Goal: Transaction & Acquisition: Book appointment/travel/reservation

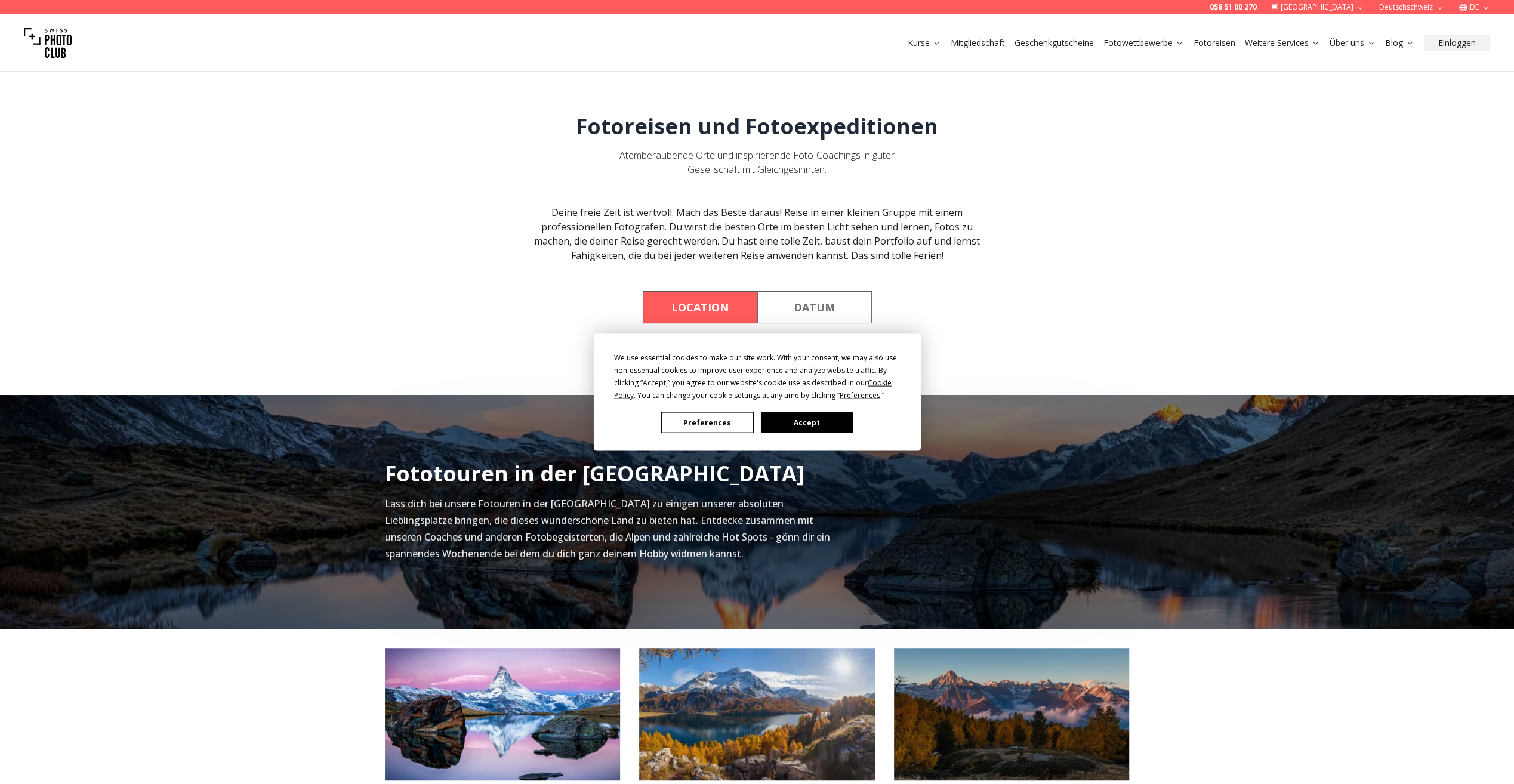
click at [794, 416] on button "Accept" at bounding box center [806, 423] width 92 height 21
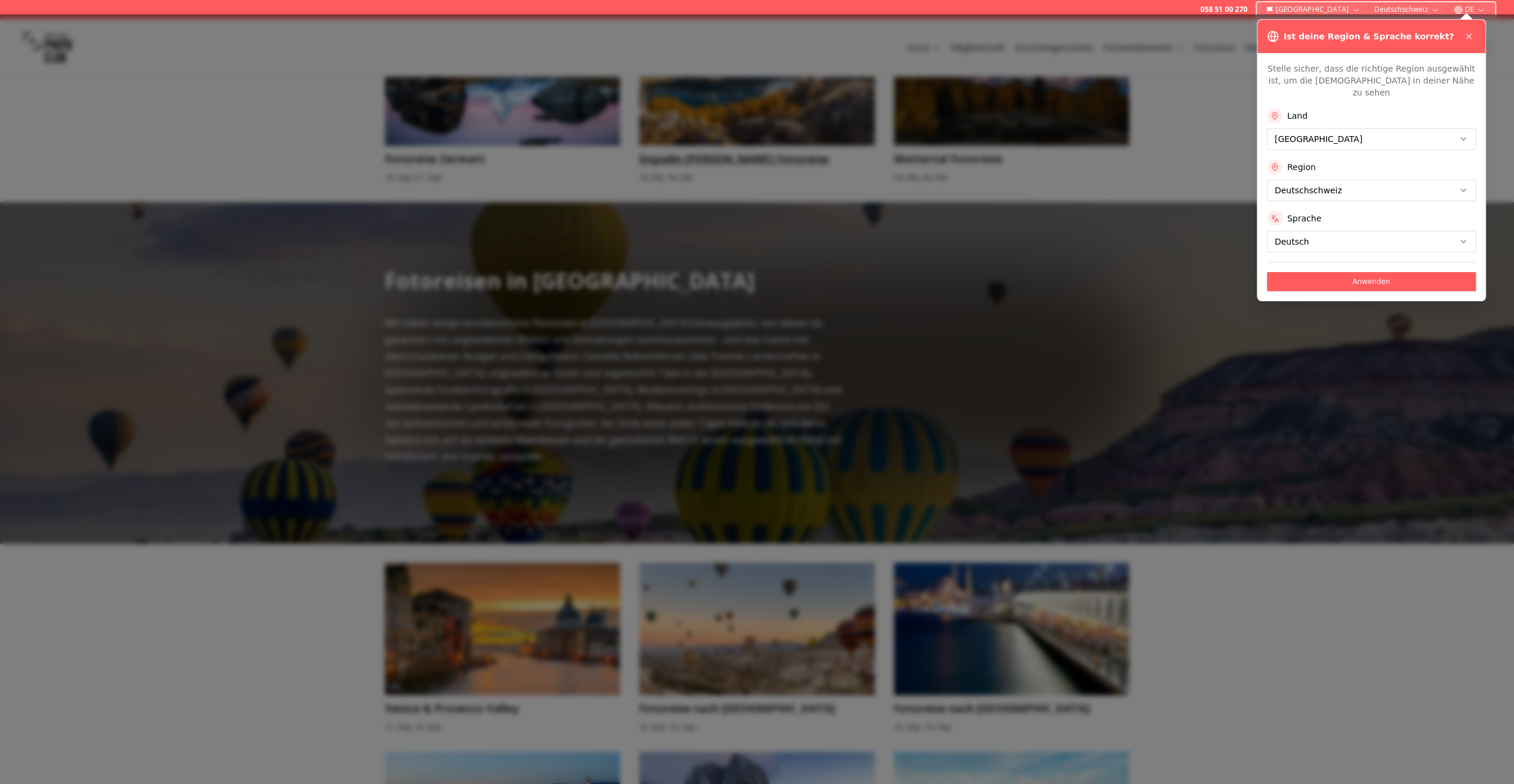
scroll to position [656, 0]
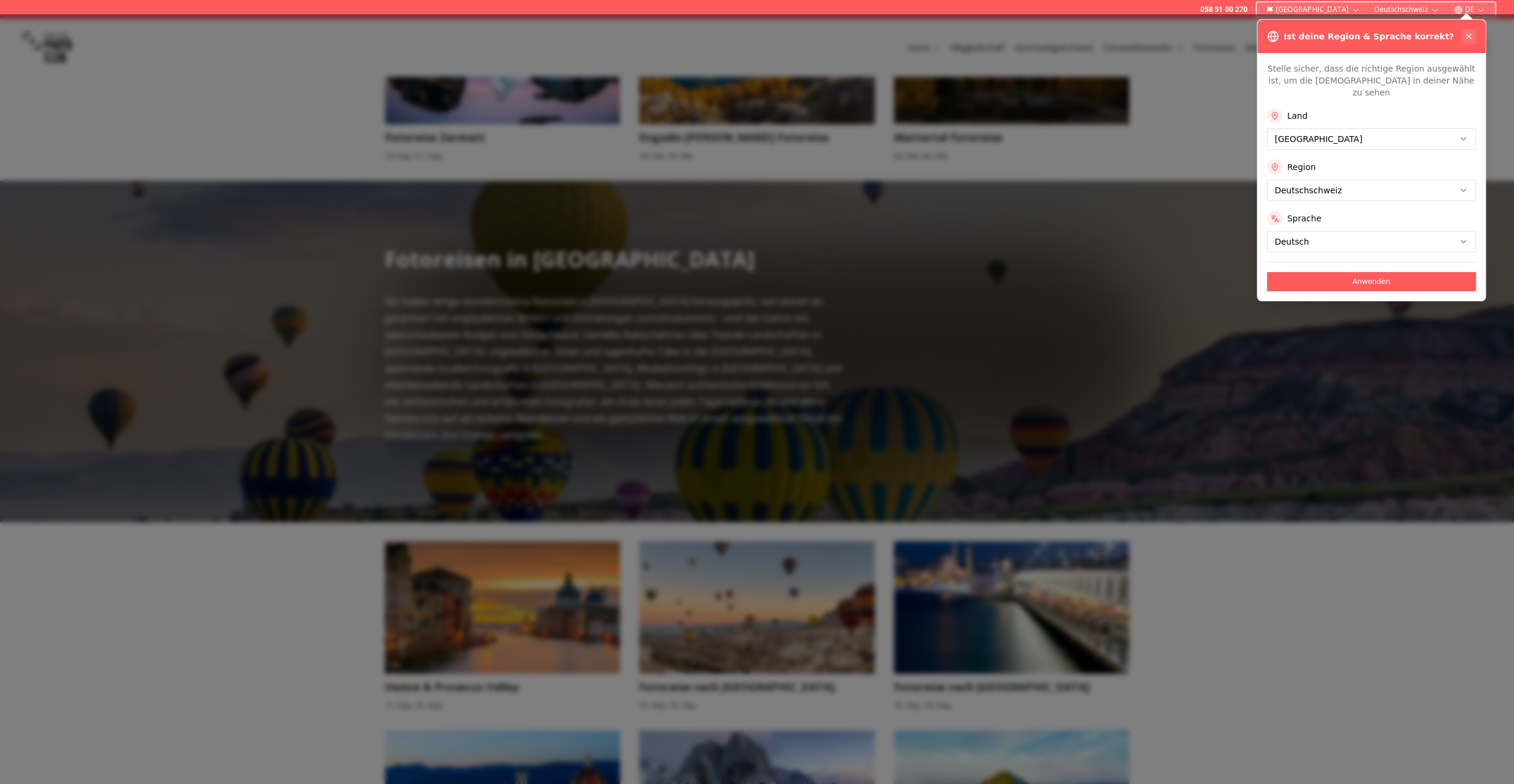
click at [1470, 35] on icon at bounding box center [1468, 36] width 10 height 10
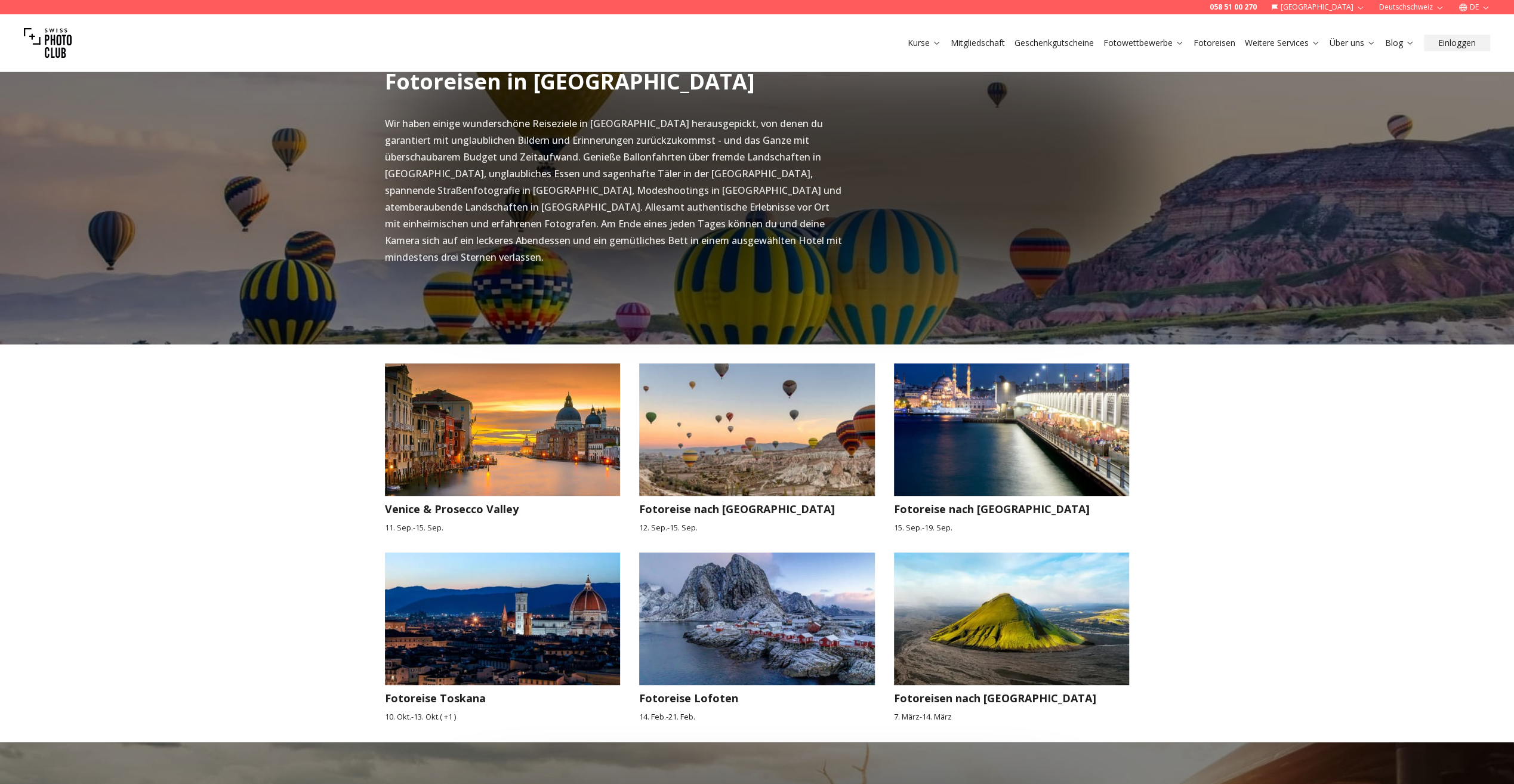
scroll to position [835, 0]
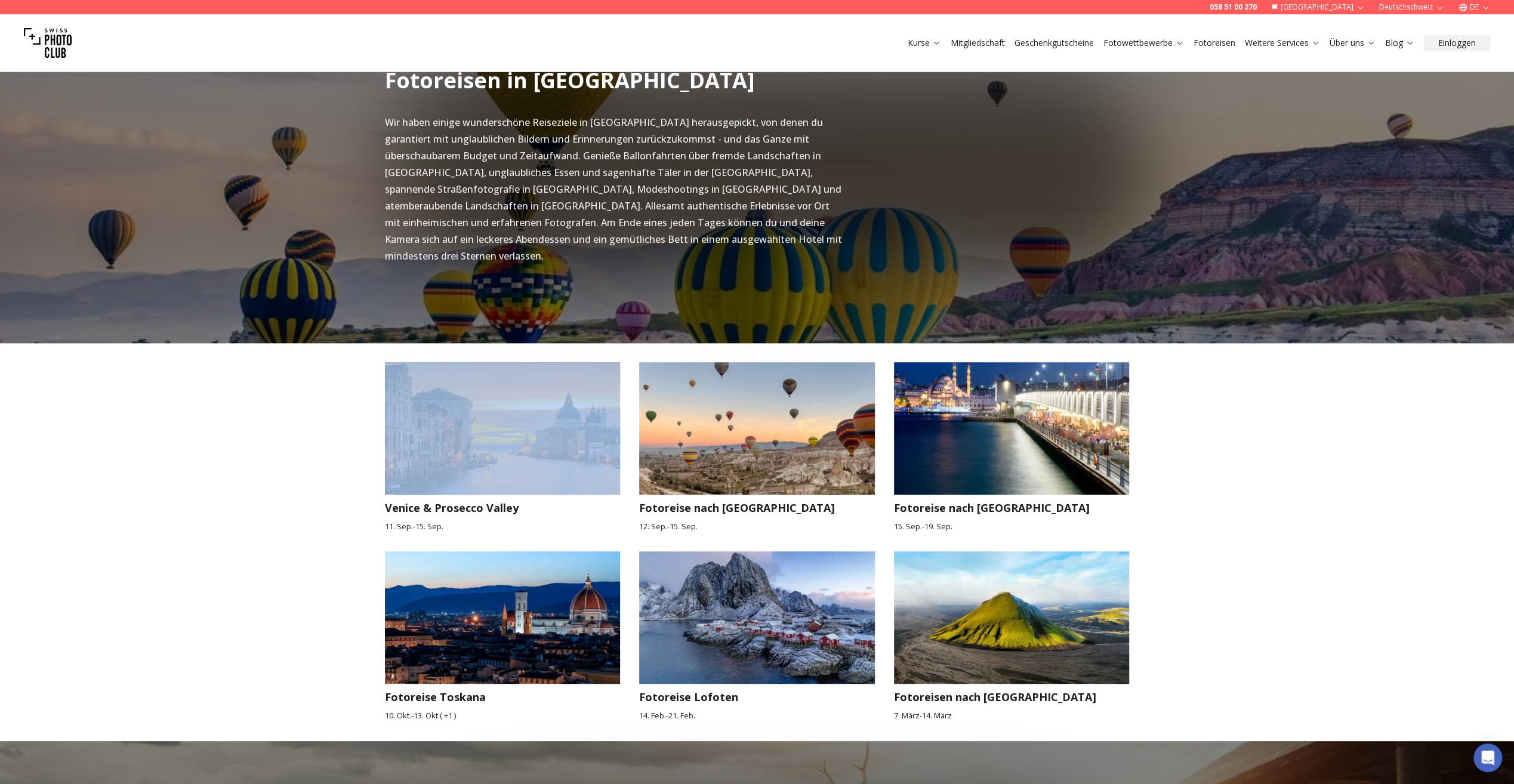
drag, startPoint x: 739, startPoint y: 352, endPoint x: 68, endPoint y: 479, distance: 682.9
click at [68, 479] on div "Fotoreisen in [GEOGRAPHIC_DATA] Wir haben einige wunderschöne Reiseziele in [GE…" at bounding box center [757, 371] width 1514 height 739
click at [357, 487] on div "Fotoreisen in [GEOGRAPHIC_DATA] Wir haben einige wunderschöne Reiseziele in [GE…" at bounding box center [757, 371] width 1514 height 739
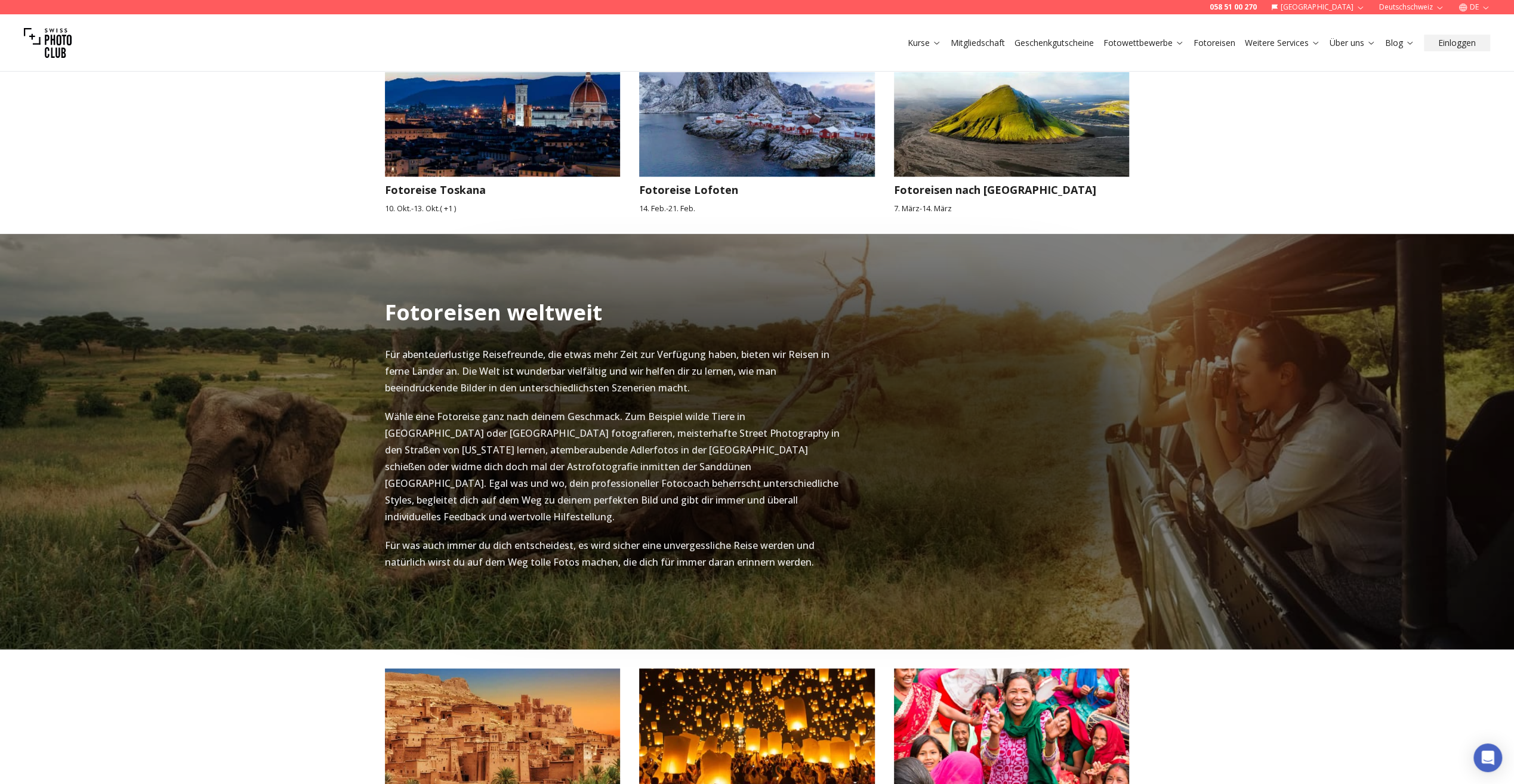
scroll to position [1372, 0]
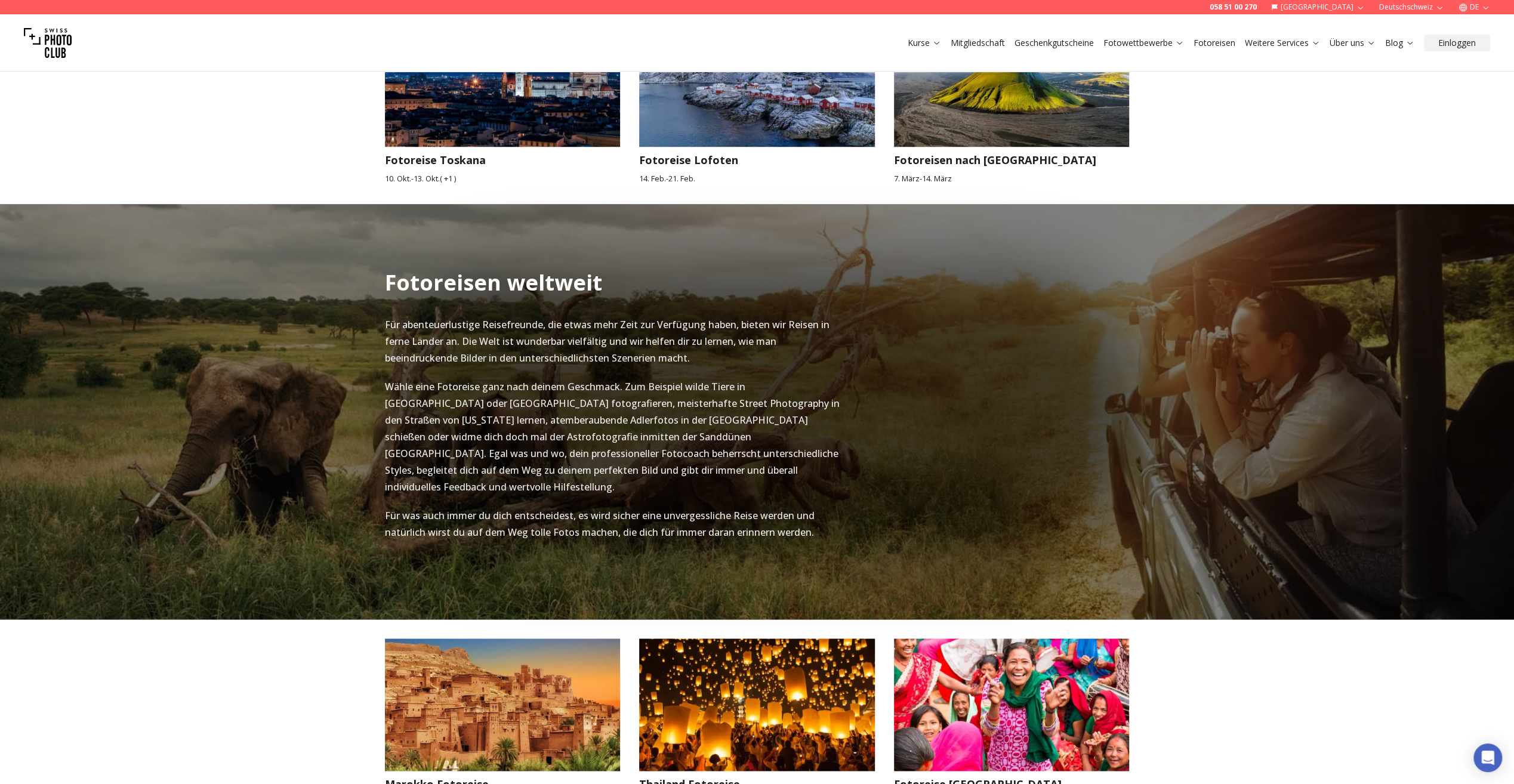
click at [584, 378] on p "Wähle eine Fotoreise ganz nach deinem Geschmack. Zum Beispiel wilde Tiere in [G…" at bounding box center [613, 436] width 458 height 117
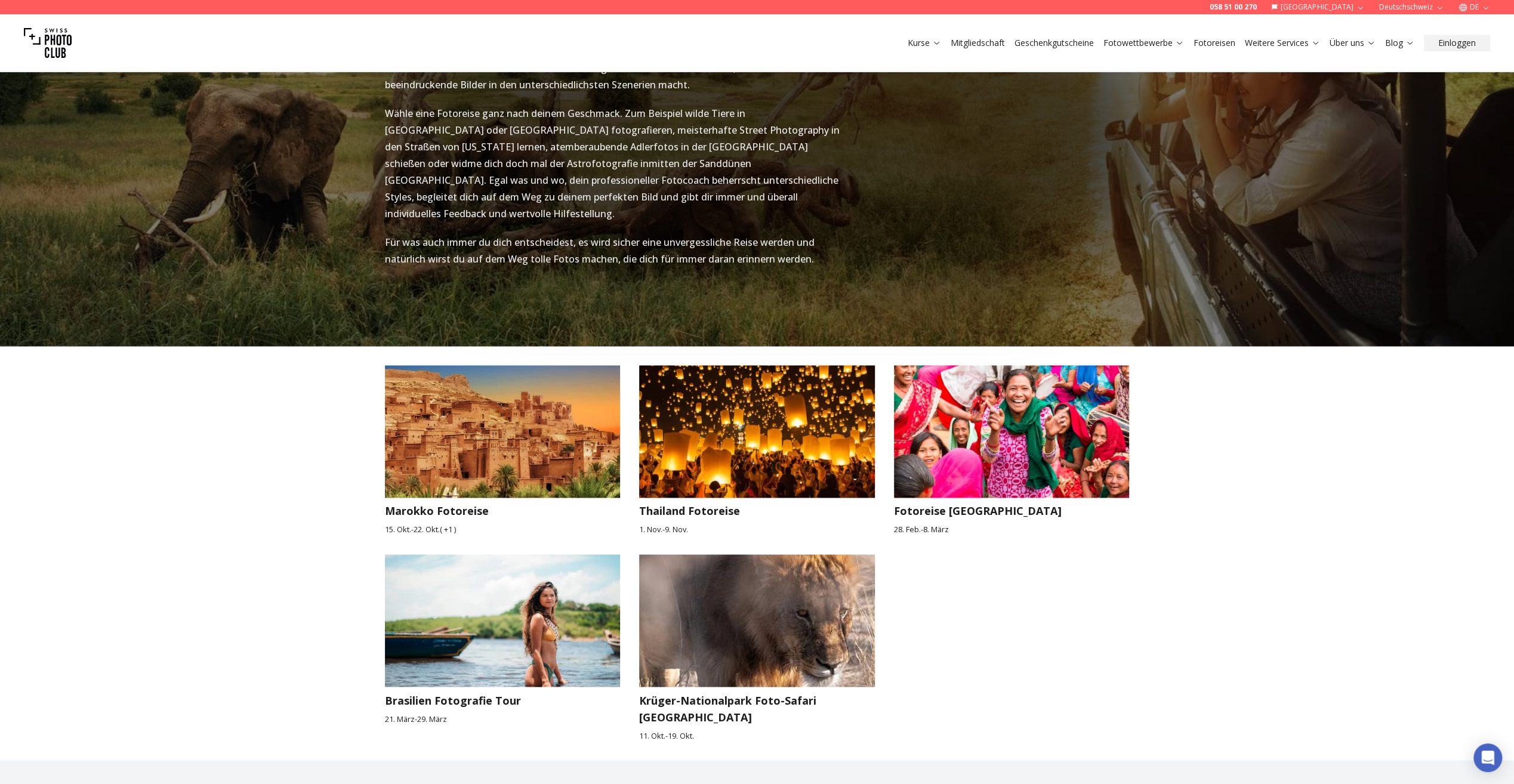
scroll to position [1730, 0]
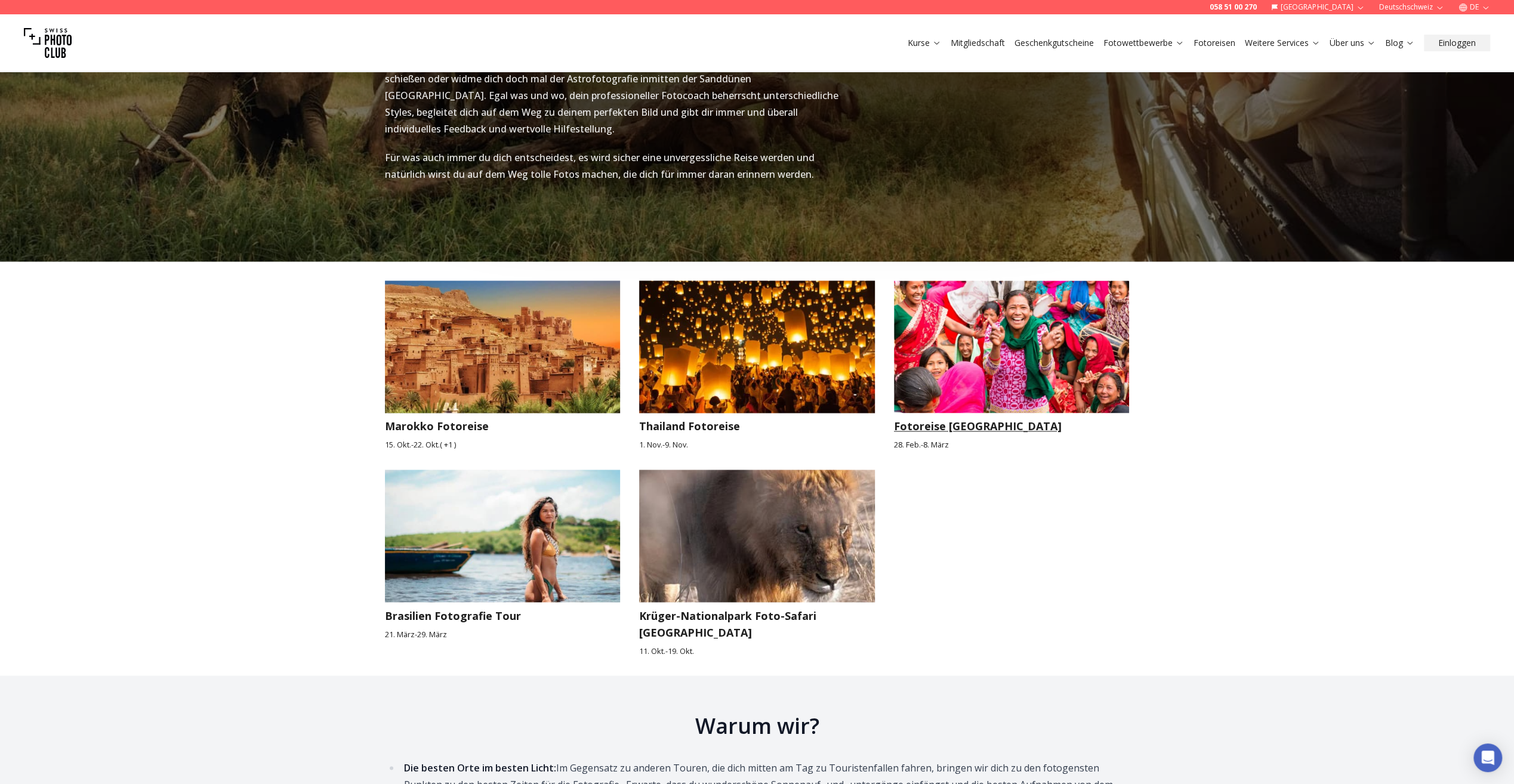
click at [1013, 321] on img at bounding box center [1011, 347] width 236 height 132
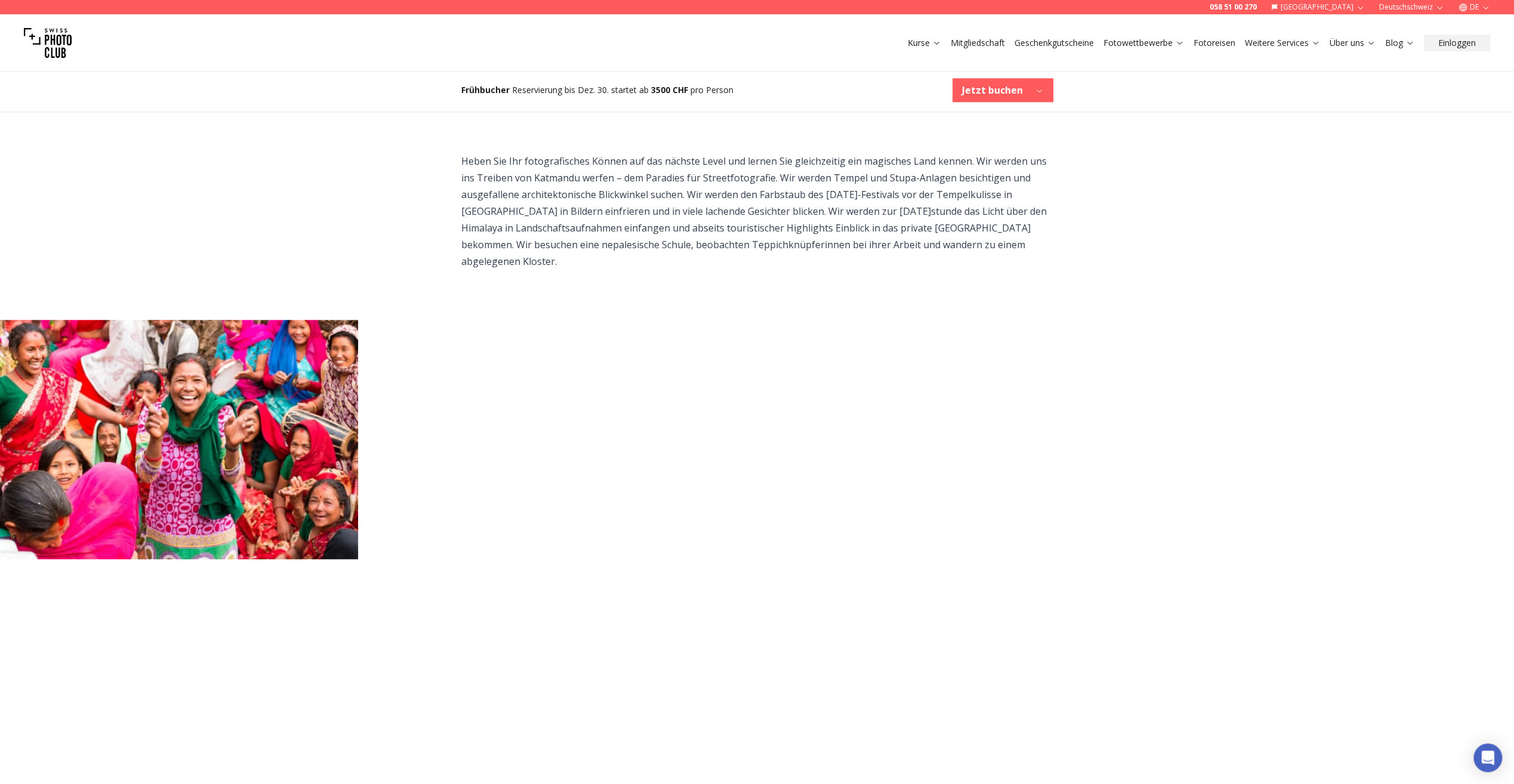
scroll to position [1074, 0]
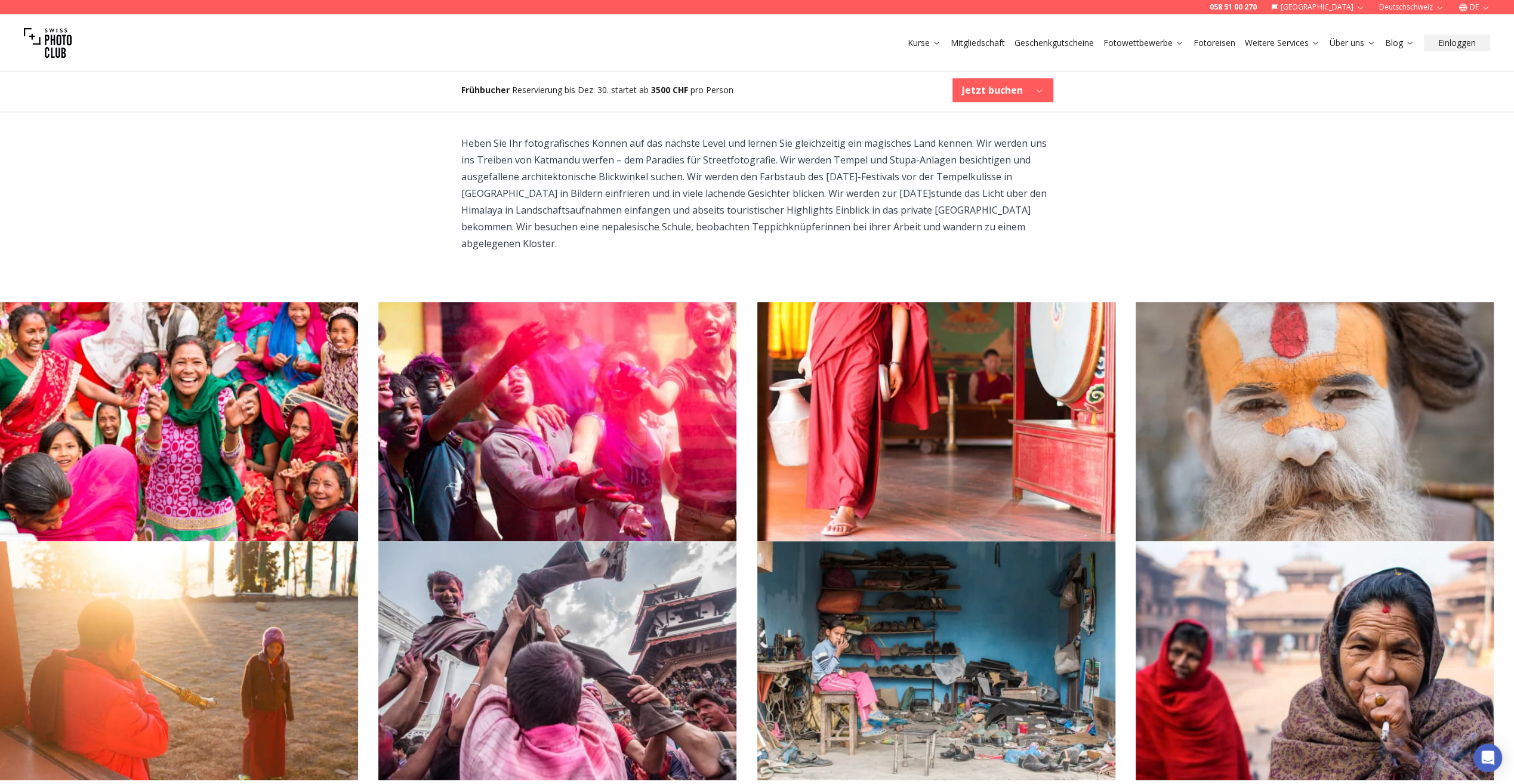
drag, startPoint x: 705, startPoint y: 364, endPoint x: 1186, endPoint y: 169, distance: 519.0
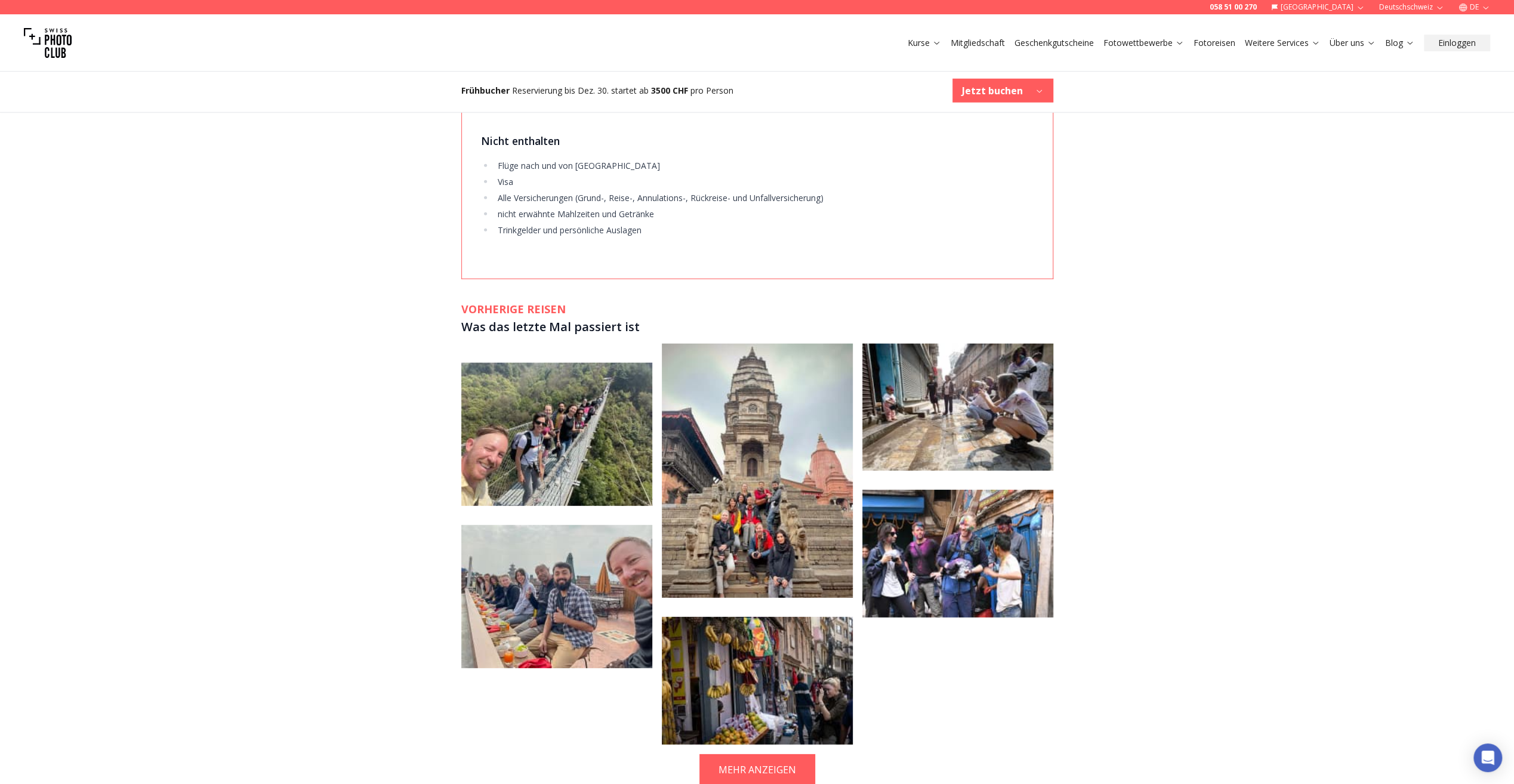
scroll to position [3222, 0]
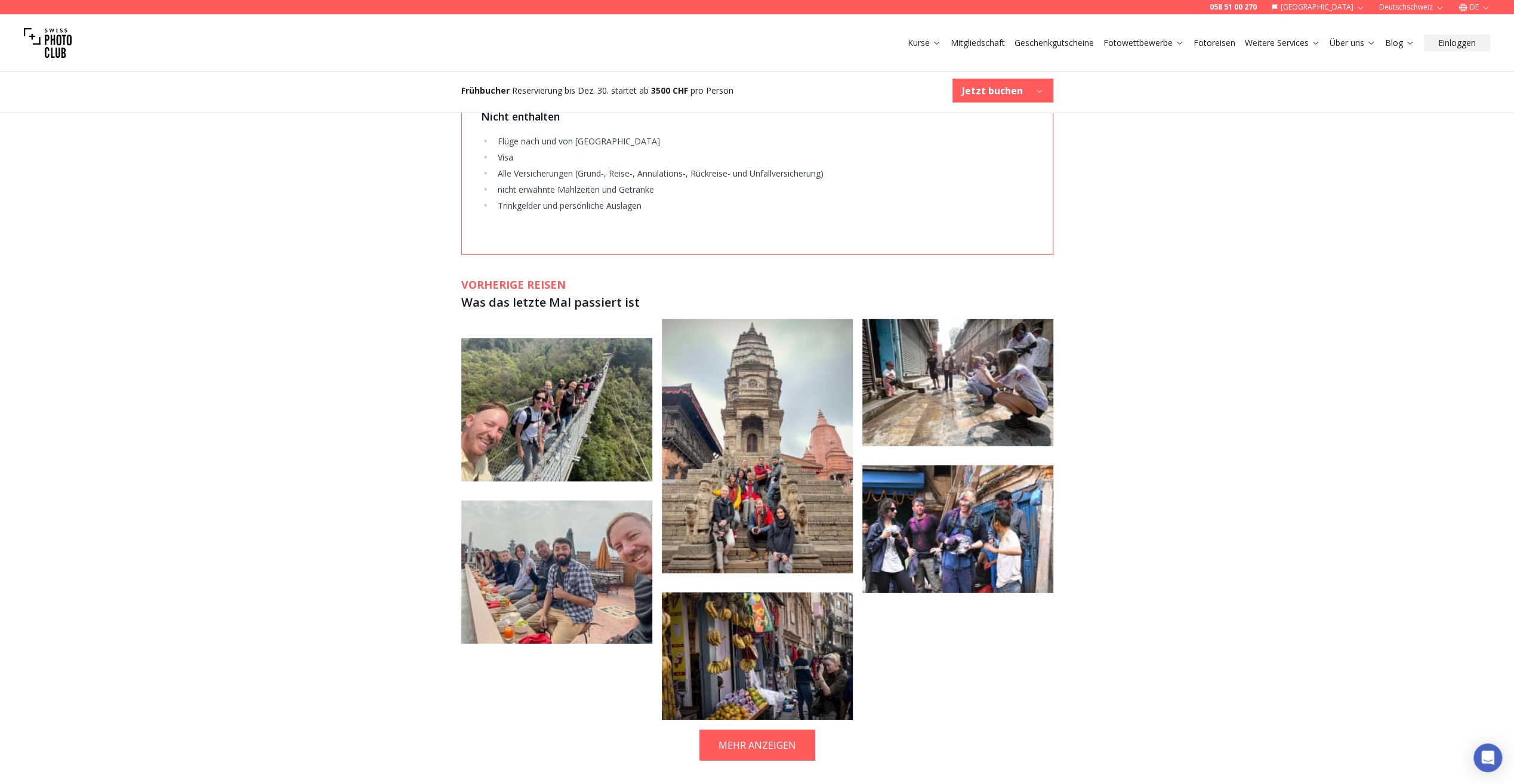
click at [569, 357] on img at bounding box center [557, 410] width 191 height 143
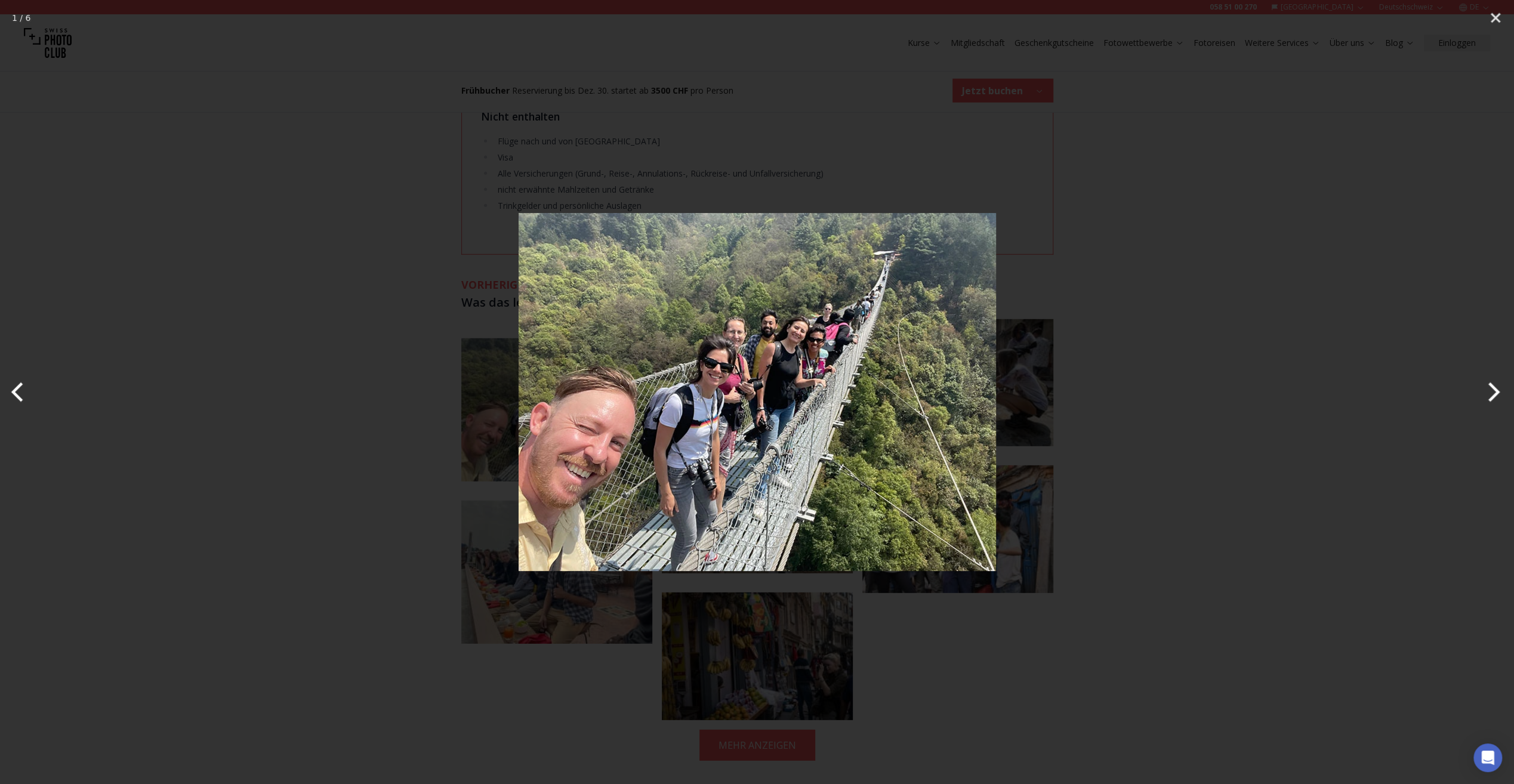
click at [1191, 394] on div at bounding box center [757, 392] width 1514 height 784
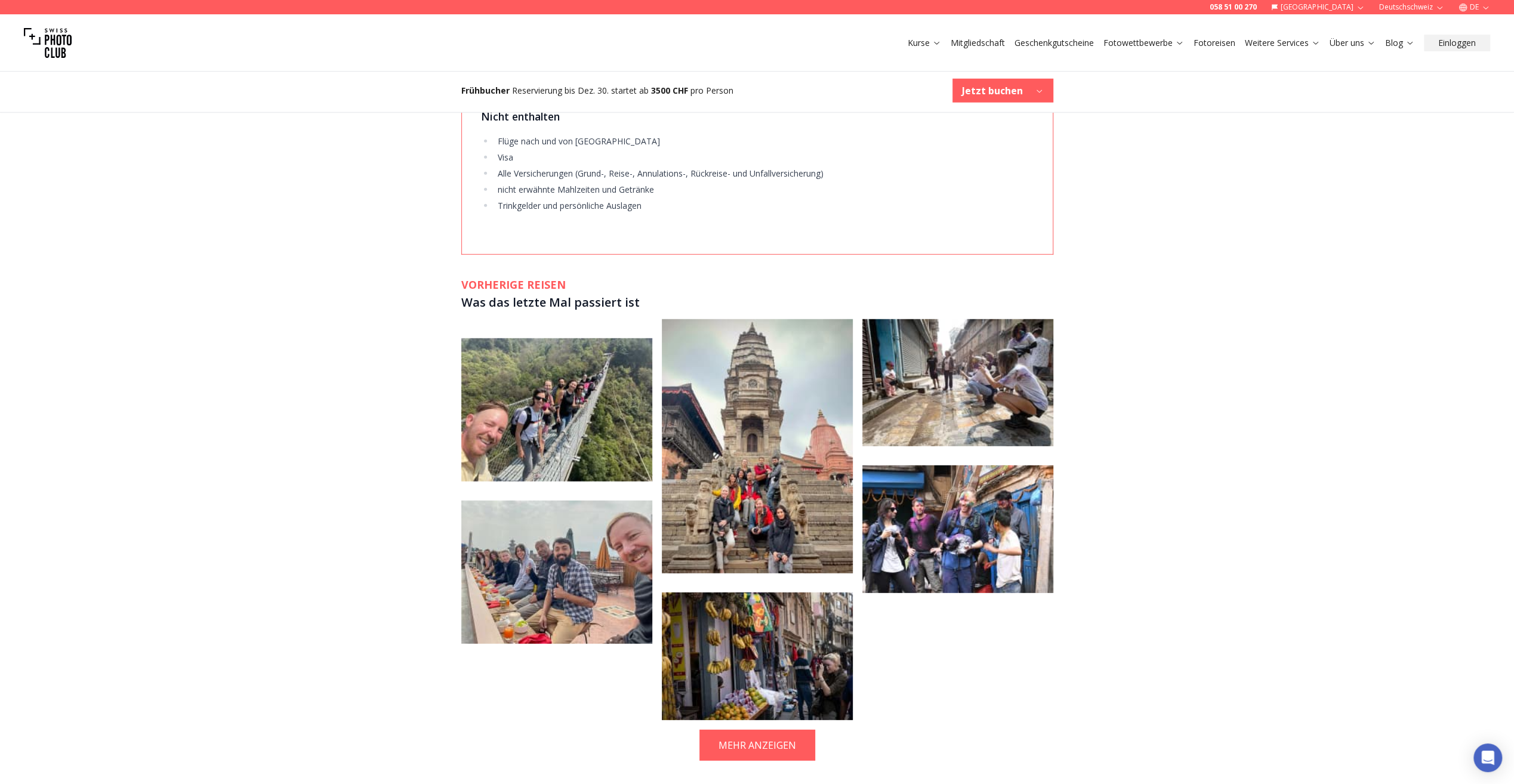
click at [774, 440] on img at bounding box center [757, 446] width 191 height 254
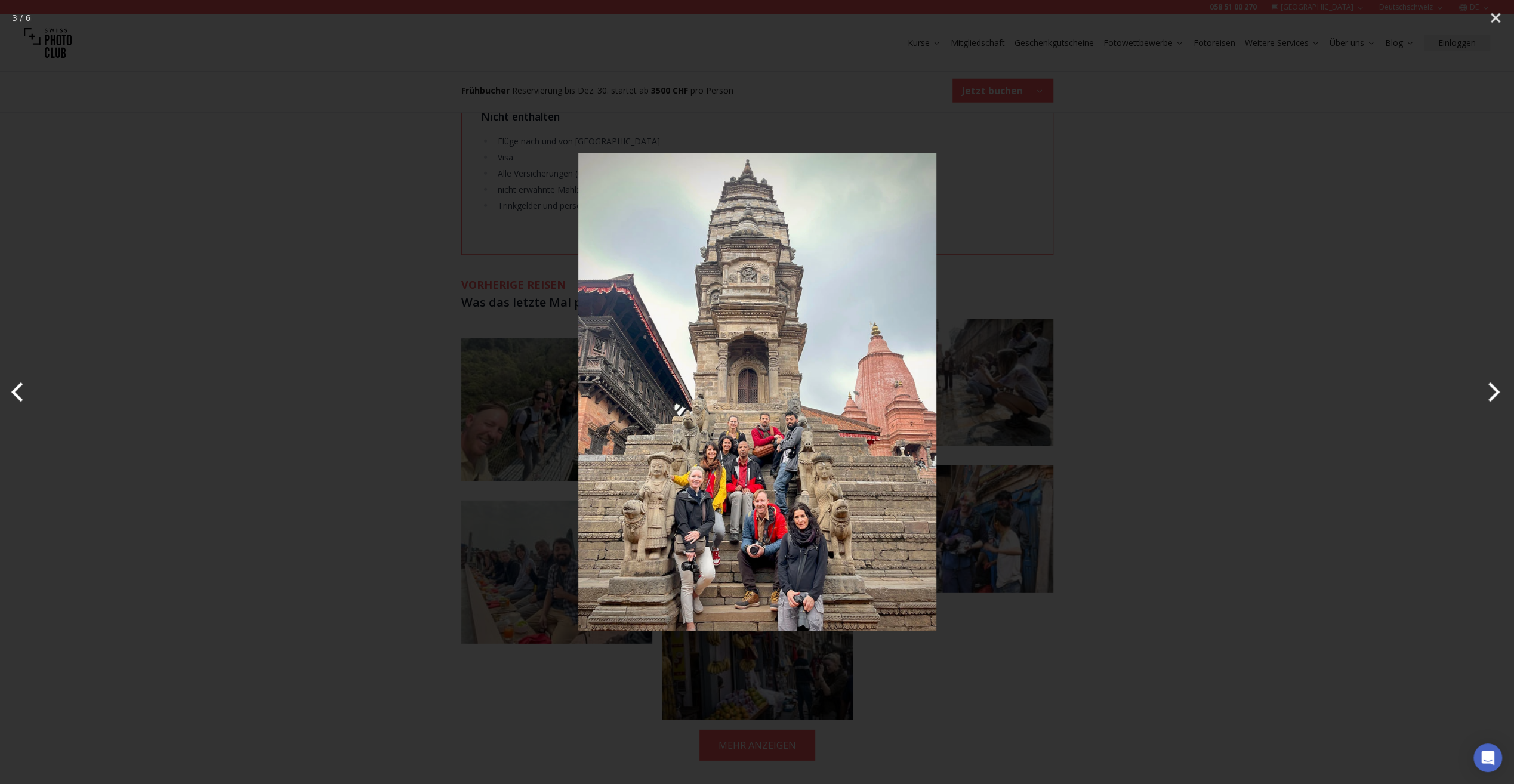
click at [822, 451] on img at bounding box center [757, 392] width 477 height 477
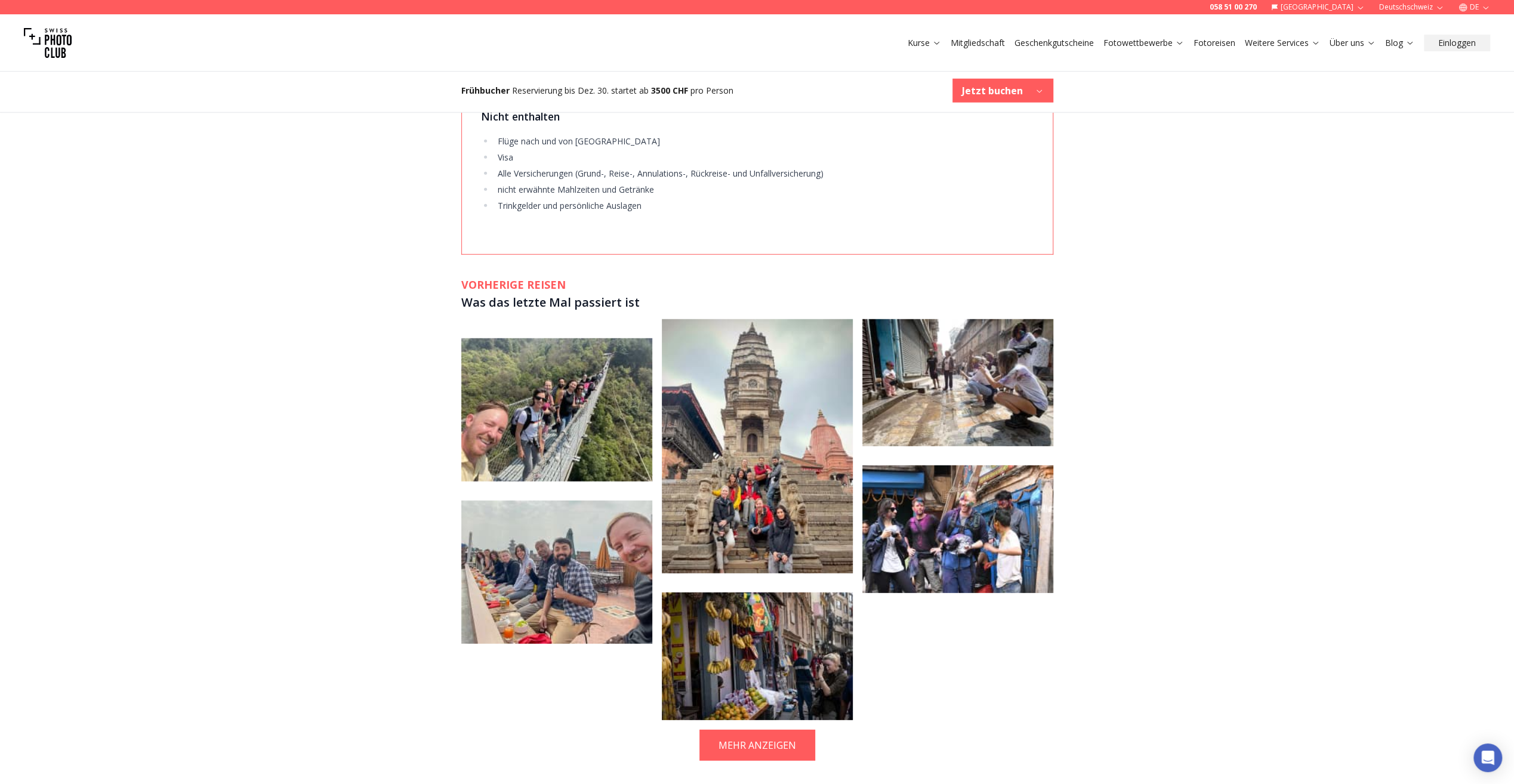
click at [789, 463] on img at bounding box center [757, 446] width 191 height 254
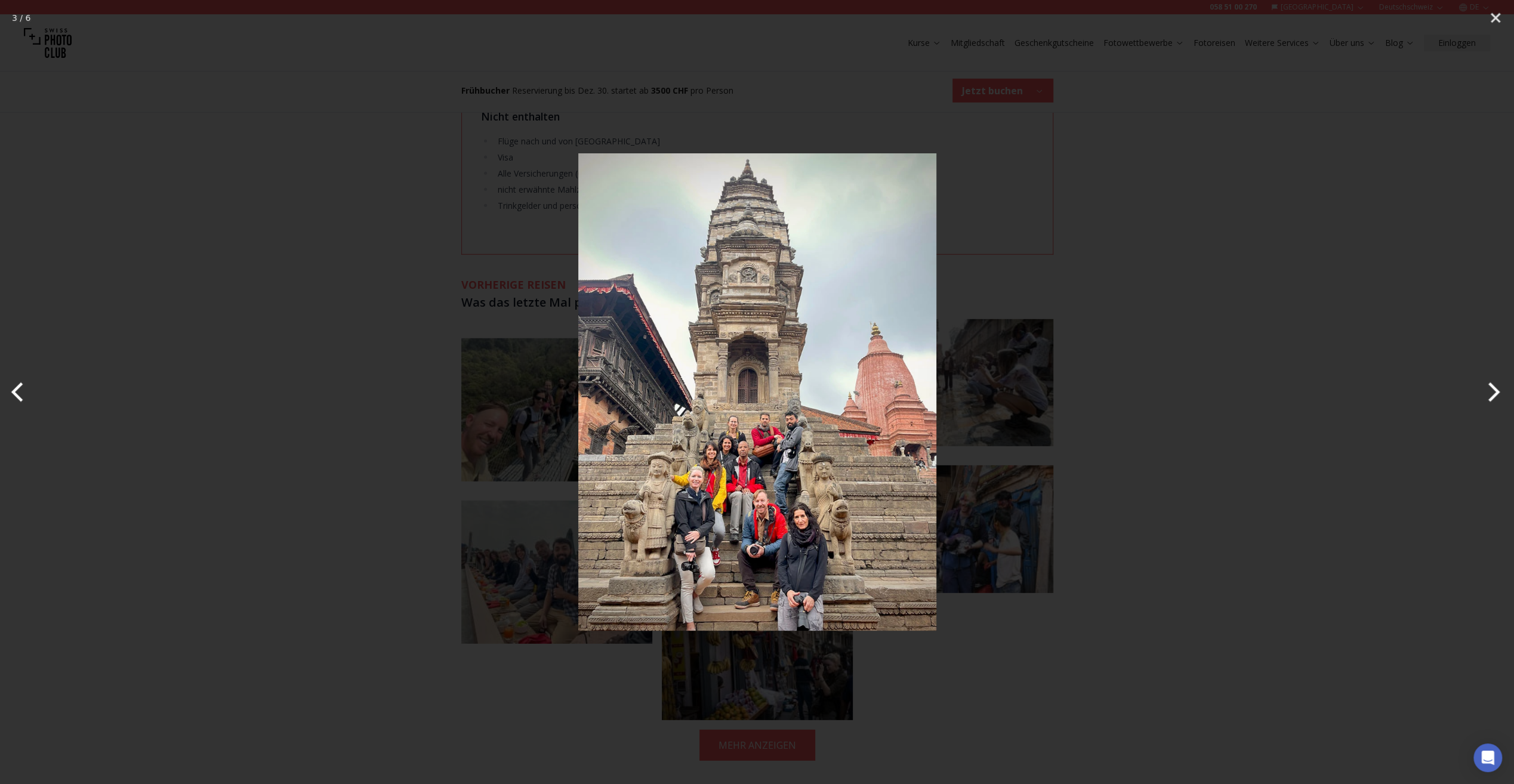
click at [1291, 416] on div at bounding box center [757, 392] width 1514 height 784
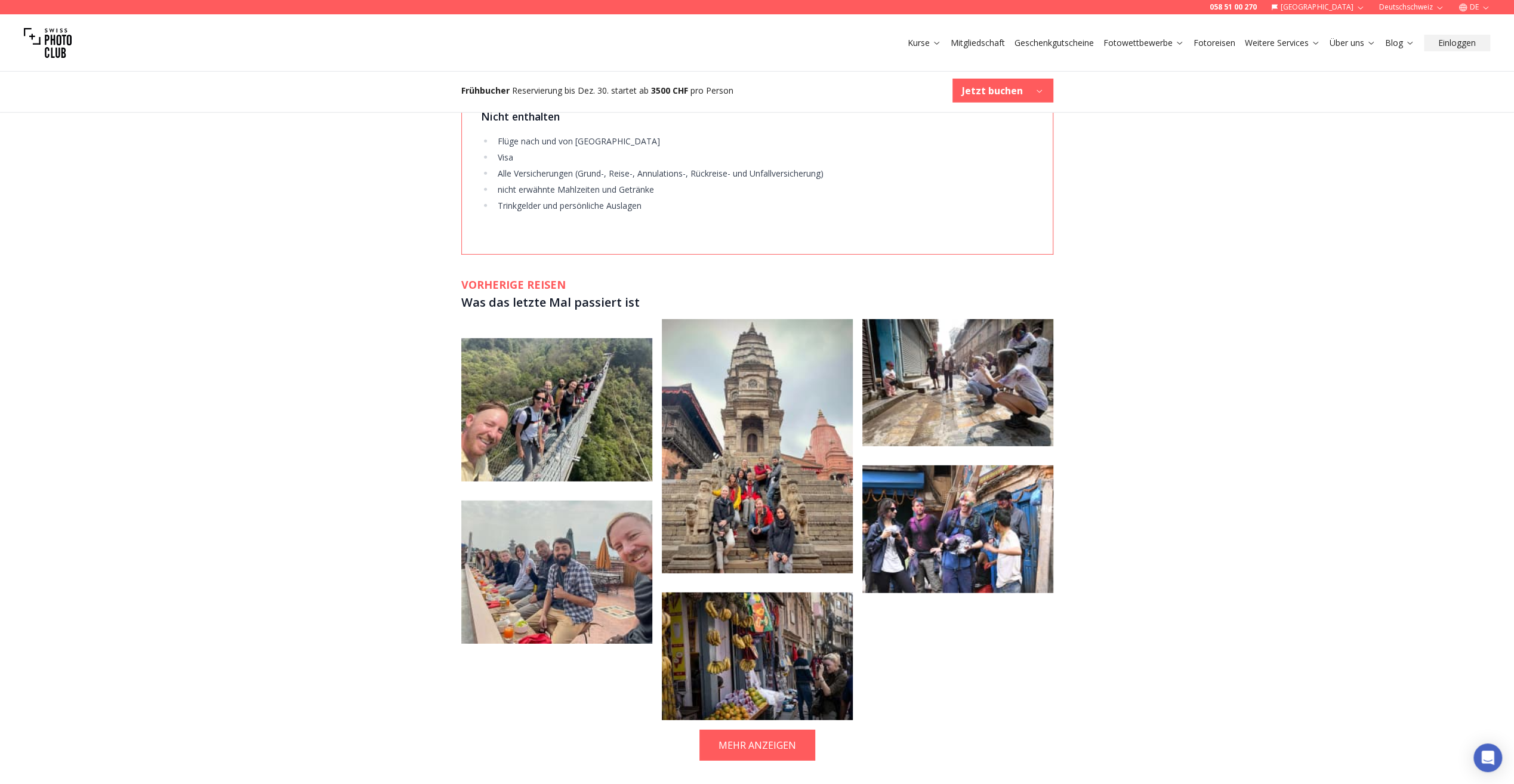
click at [941, 342] on img at bounding box center [958, 383] width 191 height 128
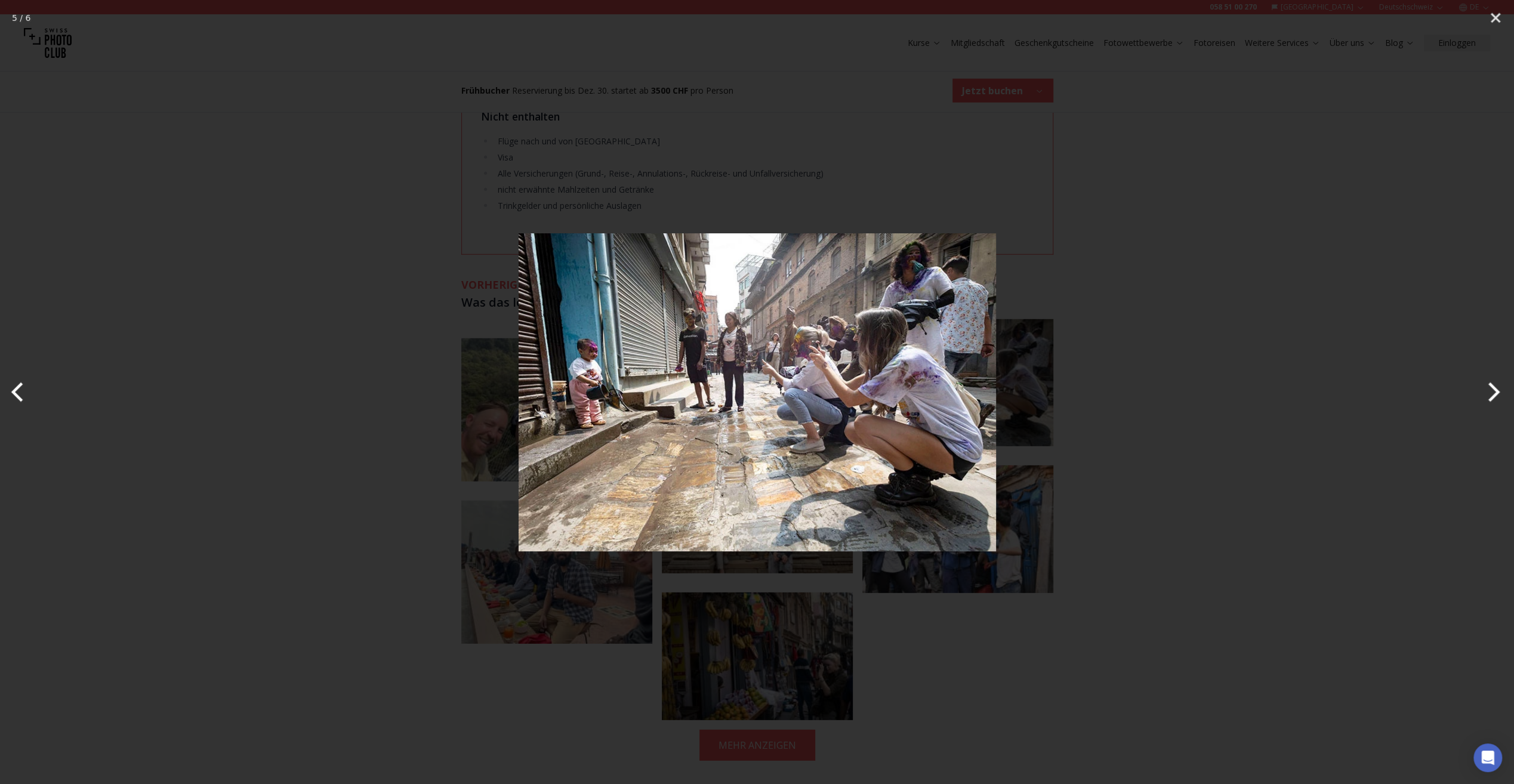
click at [1078, 366] on div at bounding box center [757, 392] width 1514 height 784
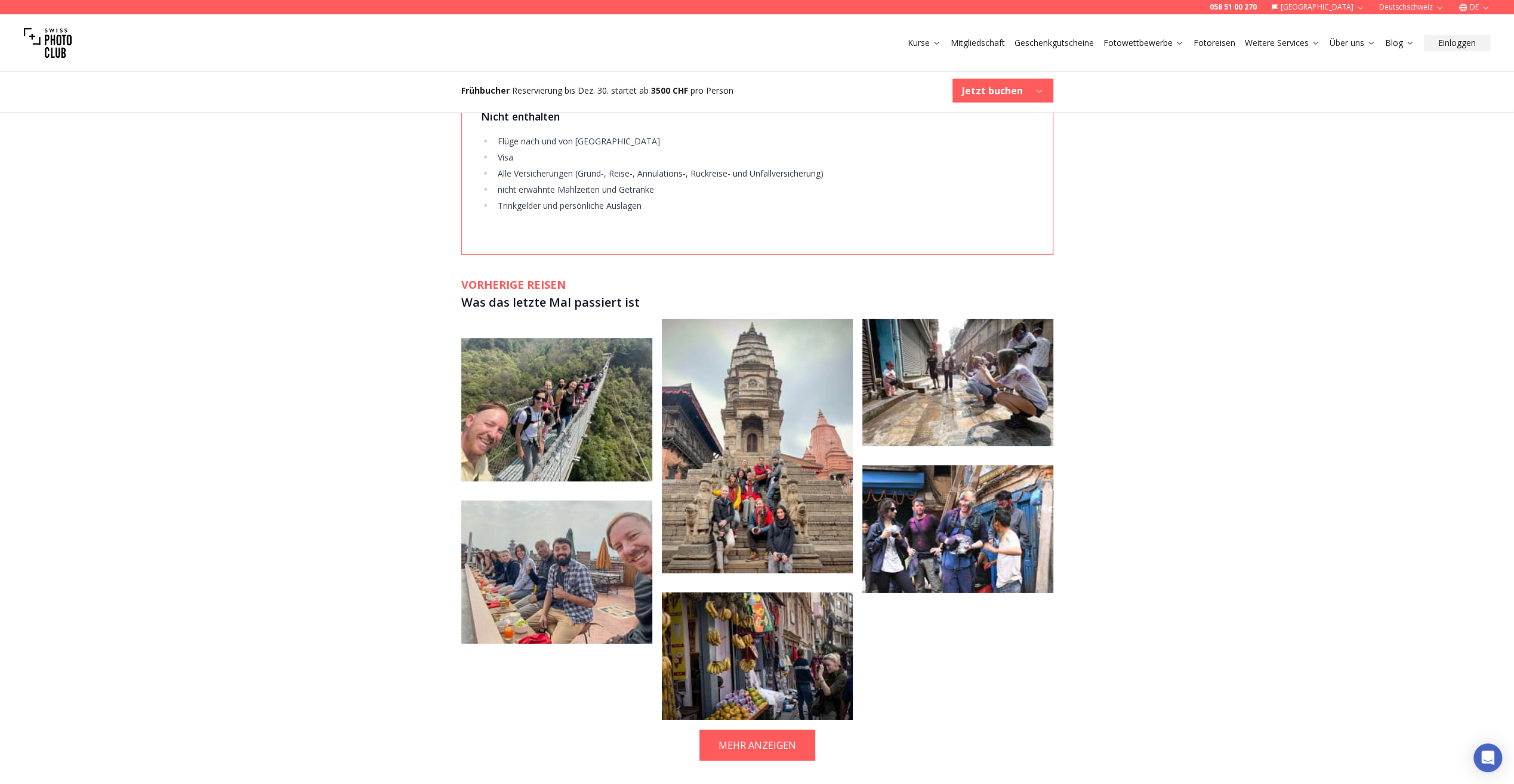
click at [937, 482] on img at bounding box center [958, 529] width 191 height 128
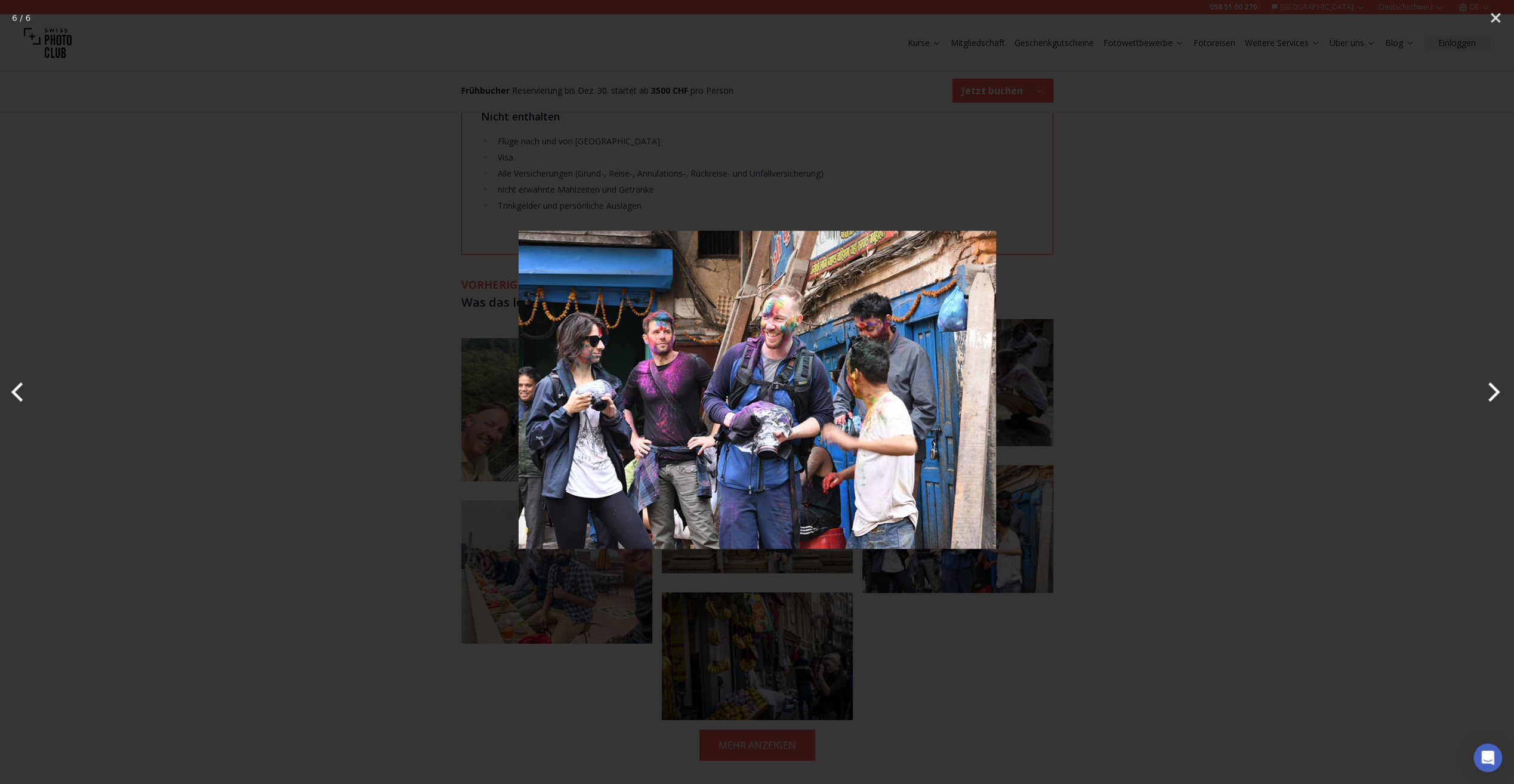
click at [1202, 411] on div at bounding box center [757, 392] width 1514 height 784
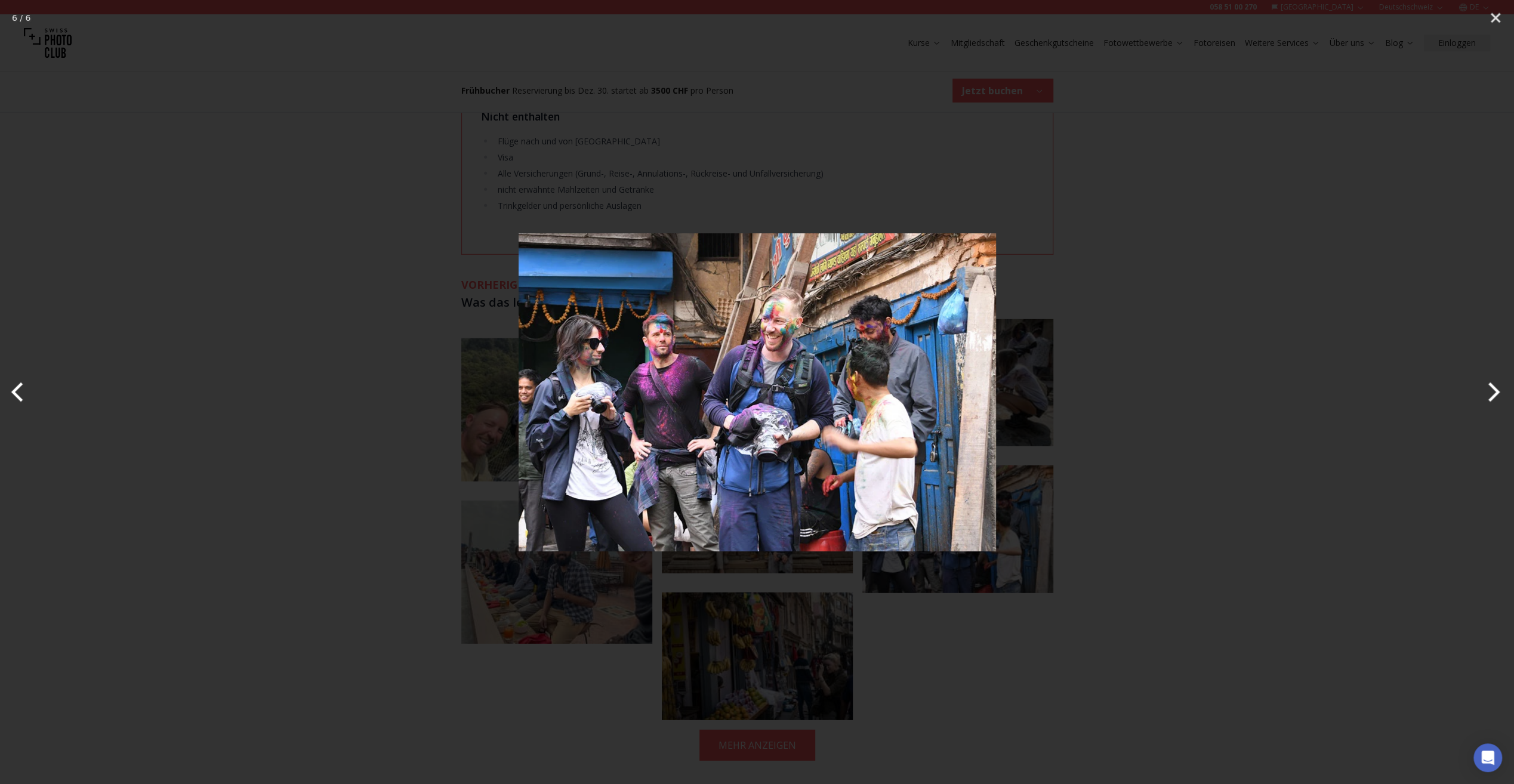
click at [1114, 500] on div at bounding box center [757, 392] width 1514 height 784
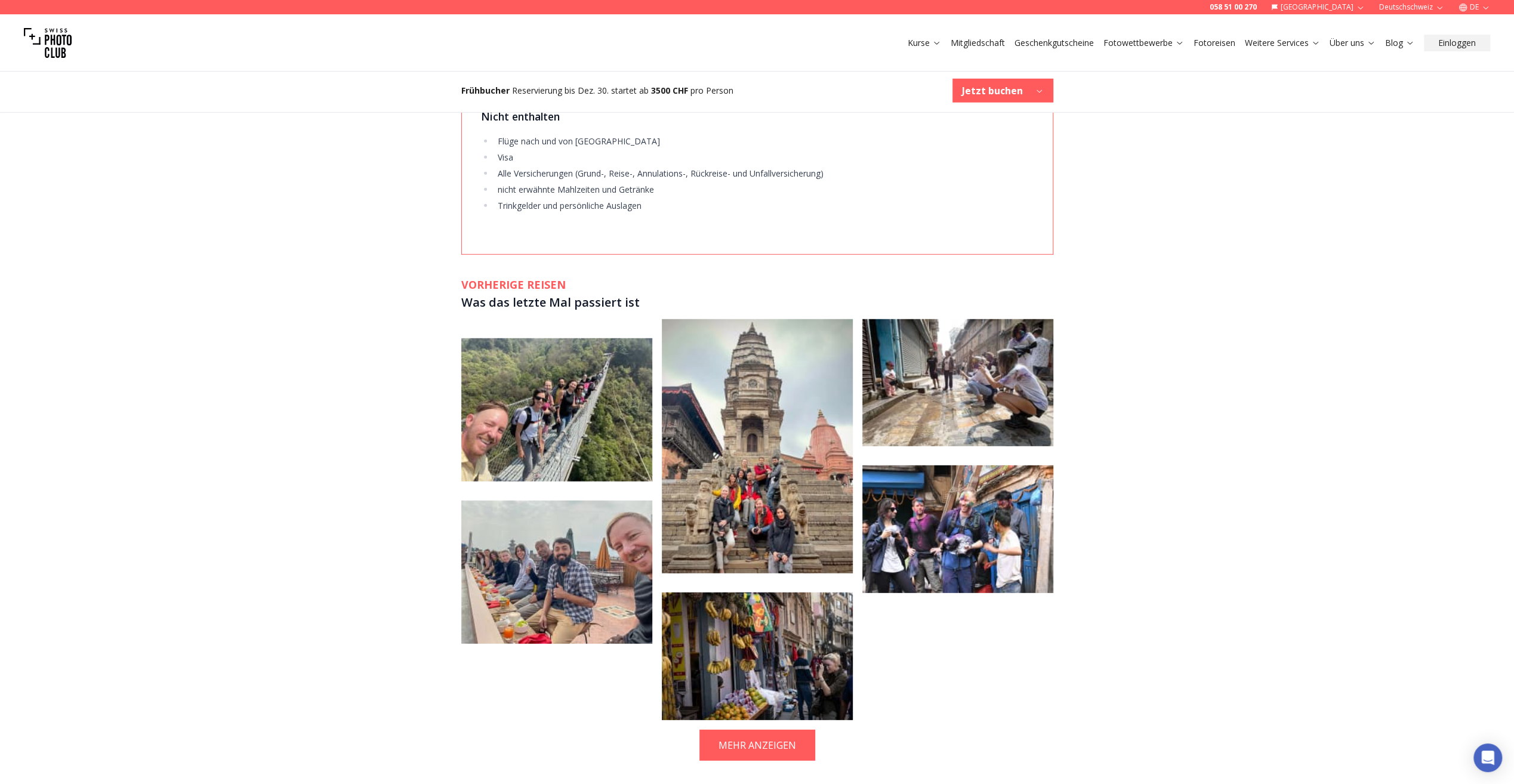
click at [756, 615] on img at bounding box center [757, 656] width 191 height 128
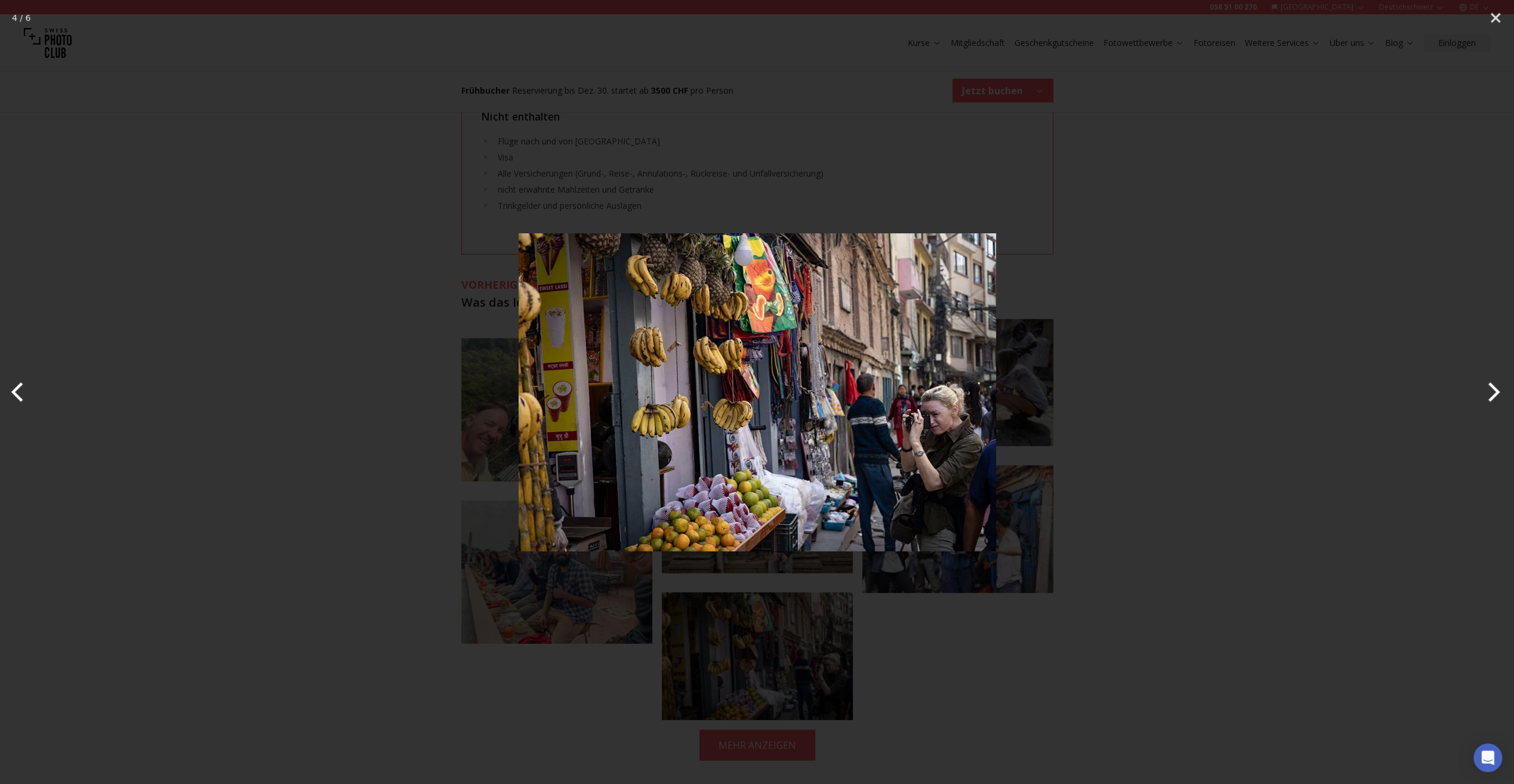
click at [287, 238] on div at bounding box center [757, 392] width 1514 height 784
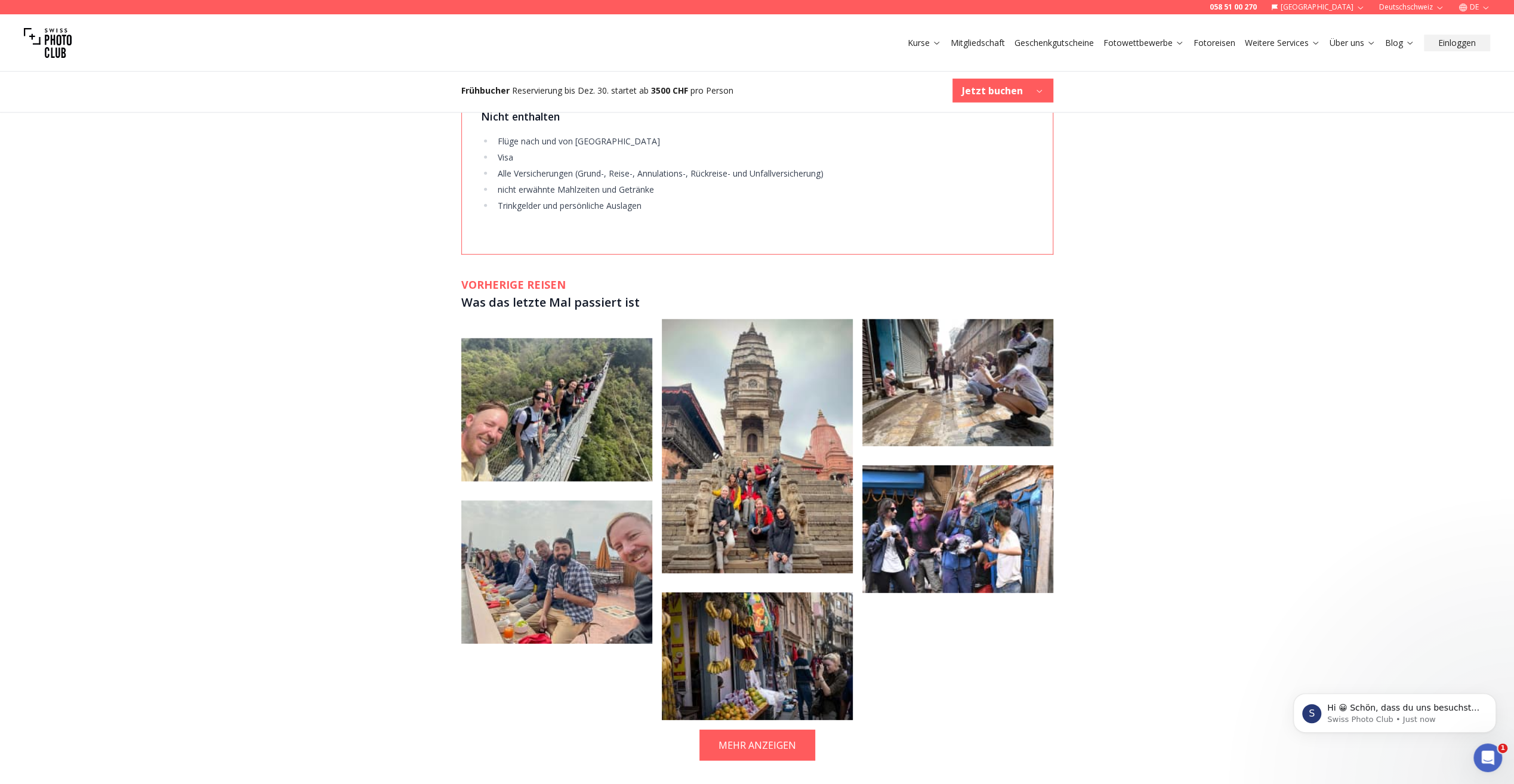
scroll to position [0, 0]
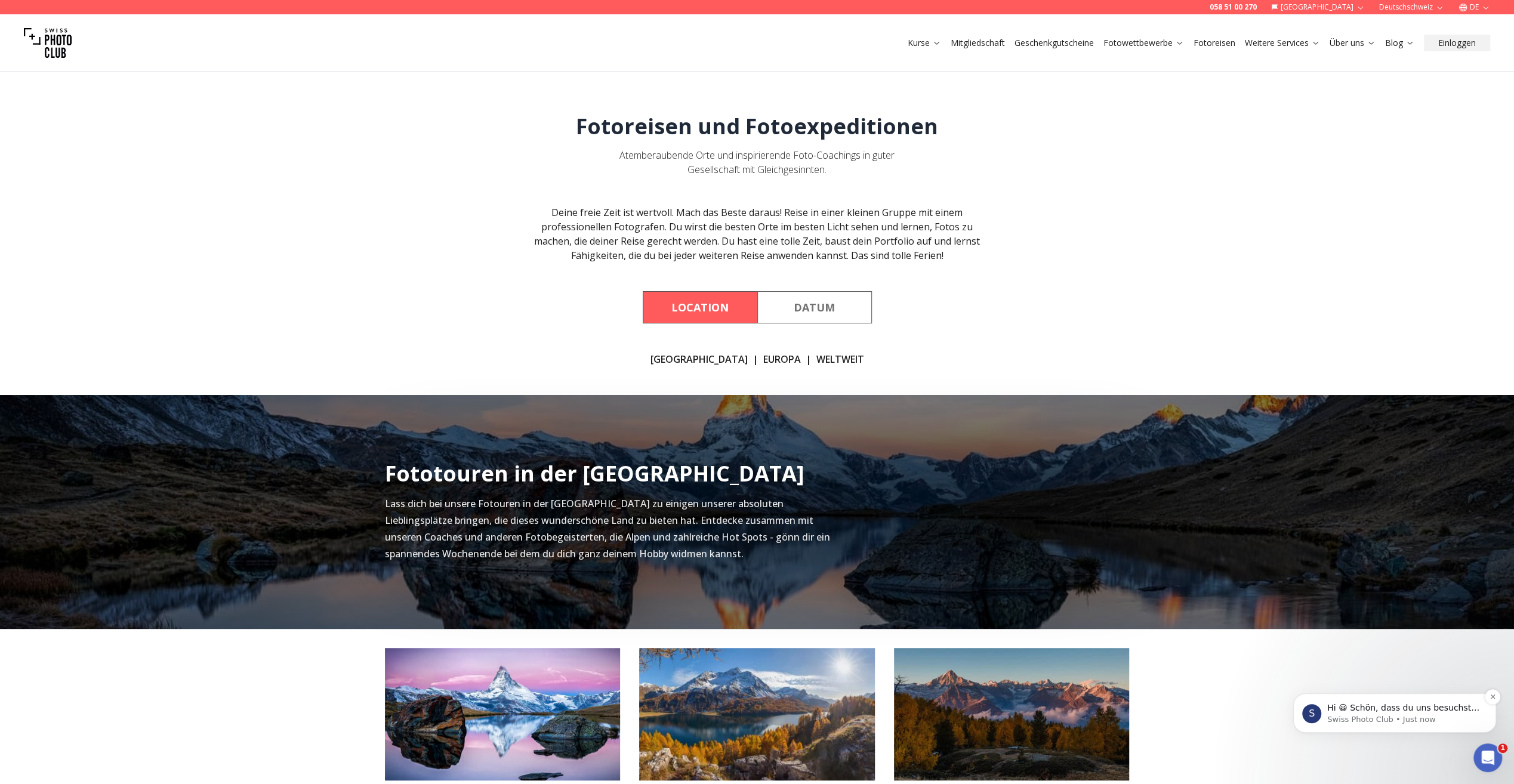
click at [1436, 716] on p "Swiss Photo Club • Just now" at bounding box center [1403, 719] width 154 height 11
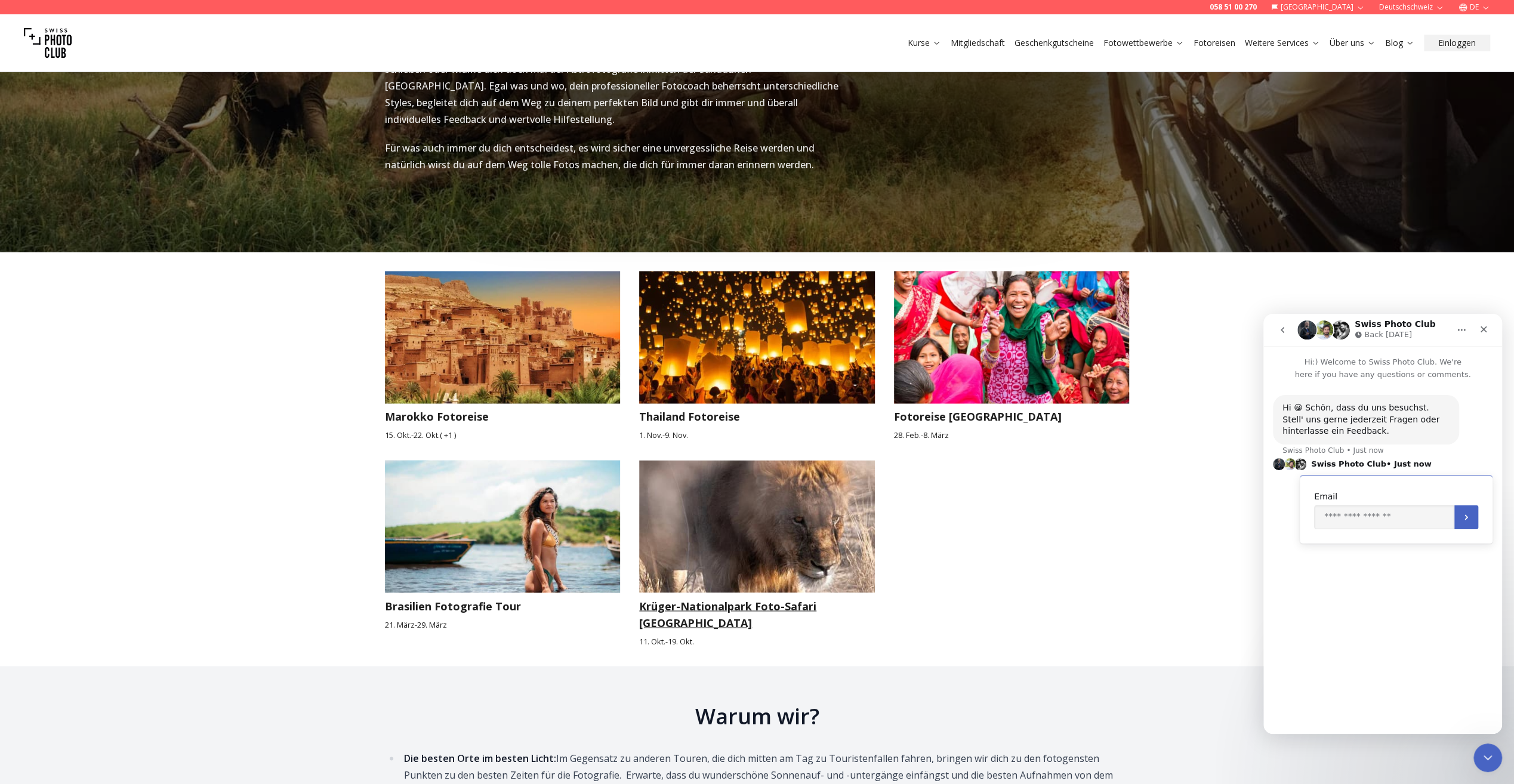
scroll to position [1969, 0]
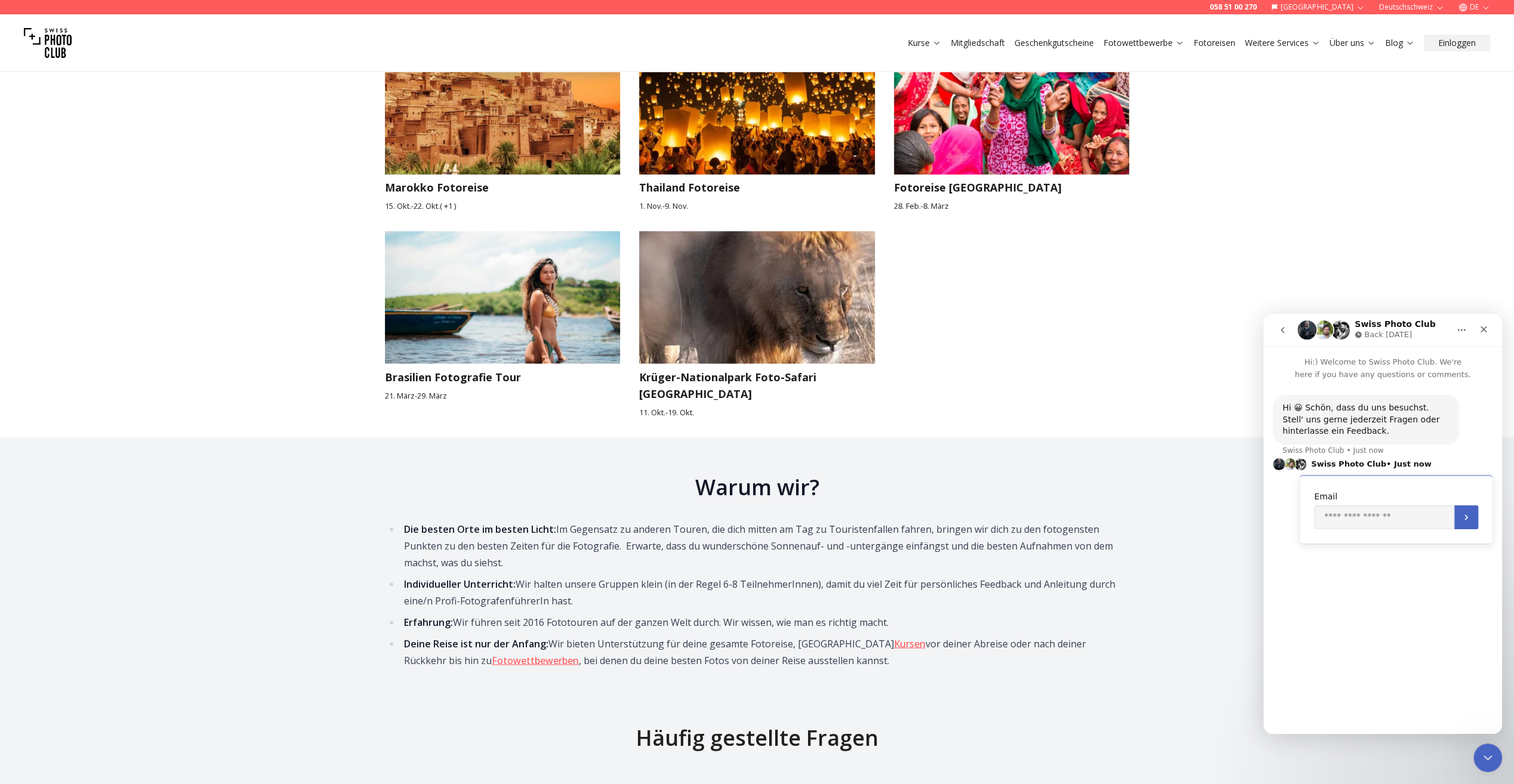
drag, startPoint x: 722, startPoint y: 566, endPoint x: 226, endPoint y: 537, distance: 496.8
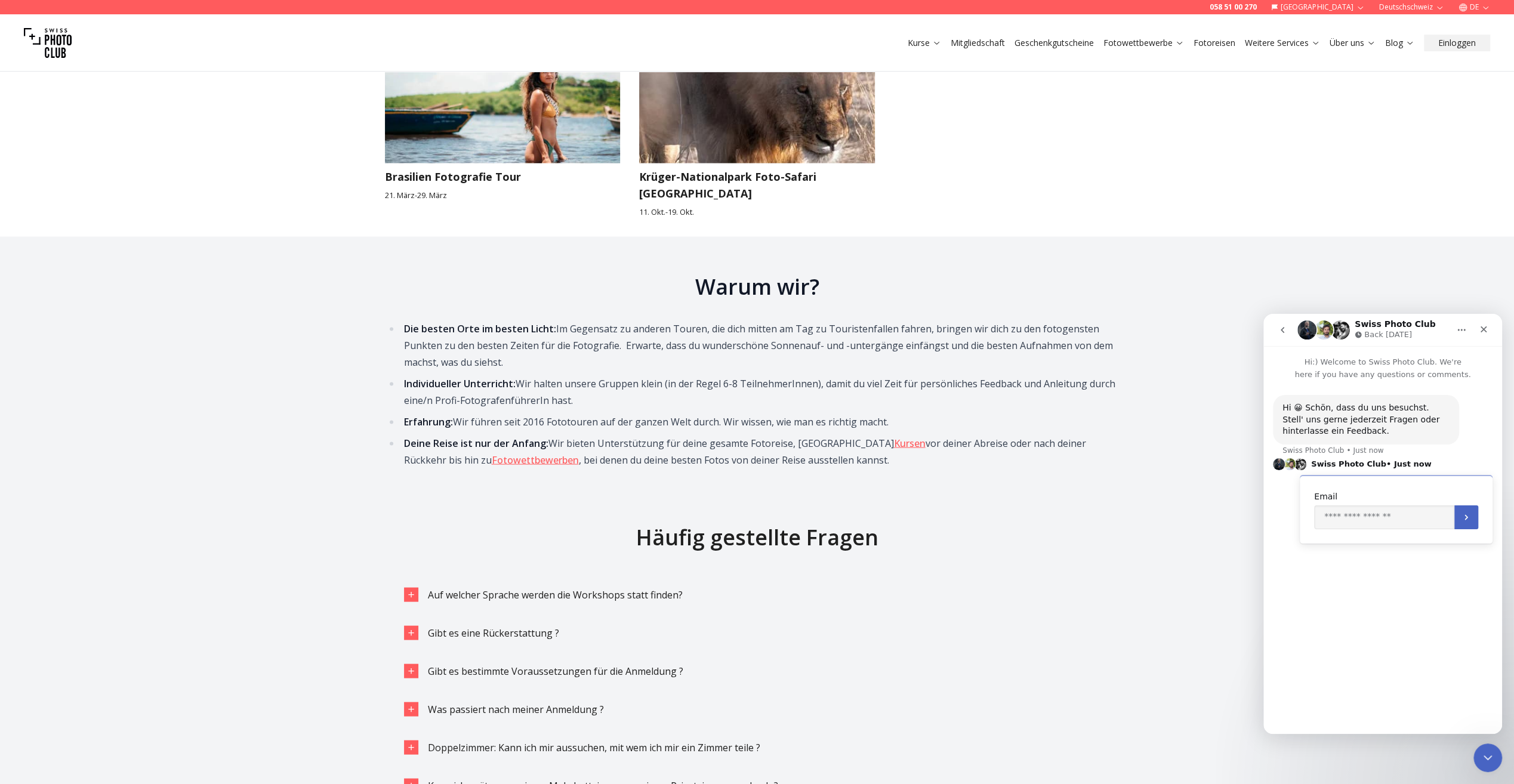
scroll to position [2208, 0]
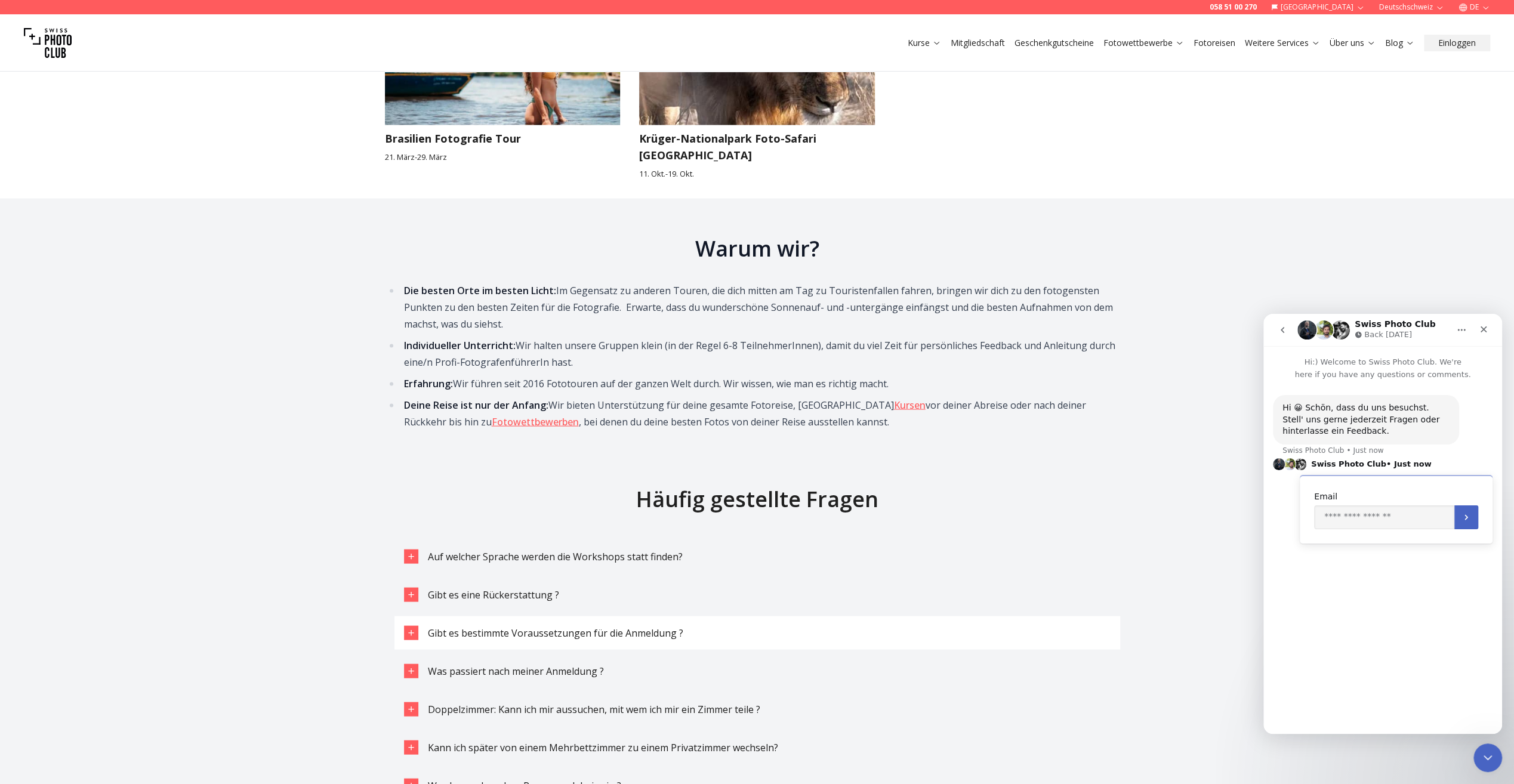
click at [409, 628] on icon "button" at bounding box center [411, 632] width 10 height 10
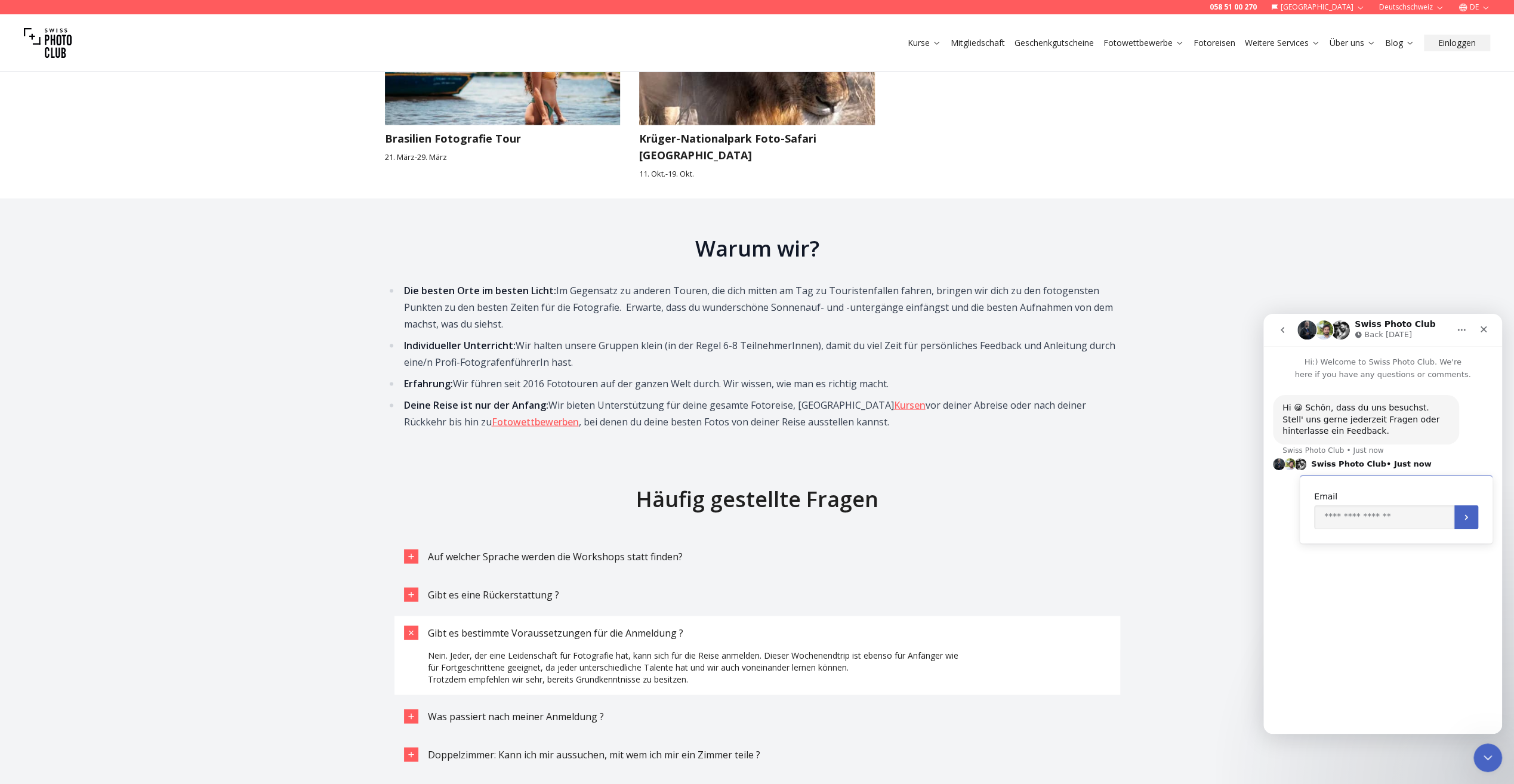
click at [409, 628] on icon "button" at bounding box center [411, 632] width 8 height 8
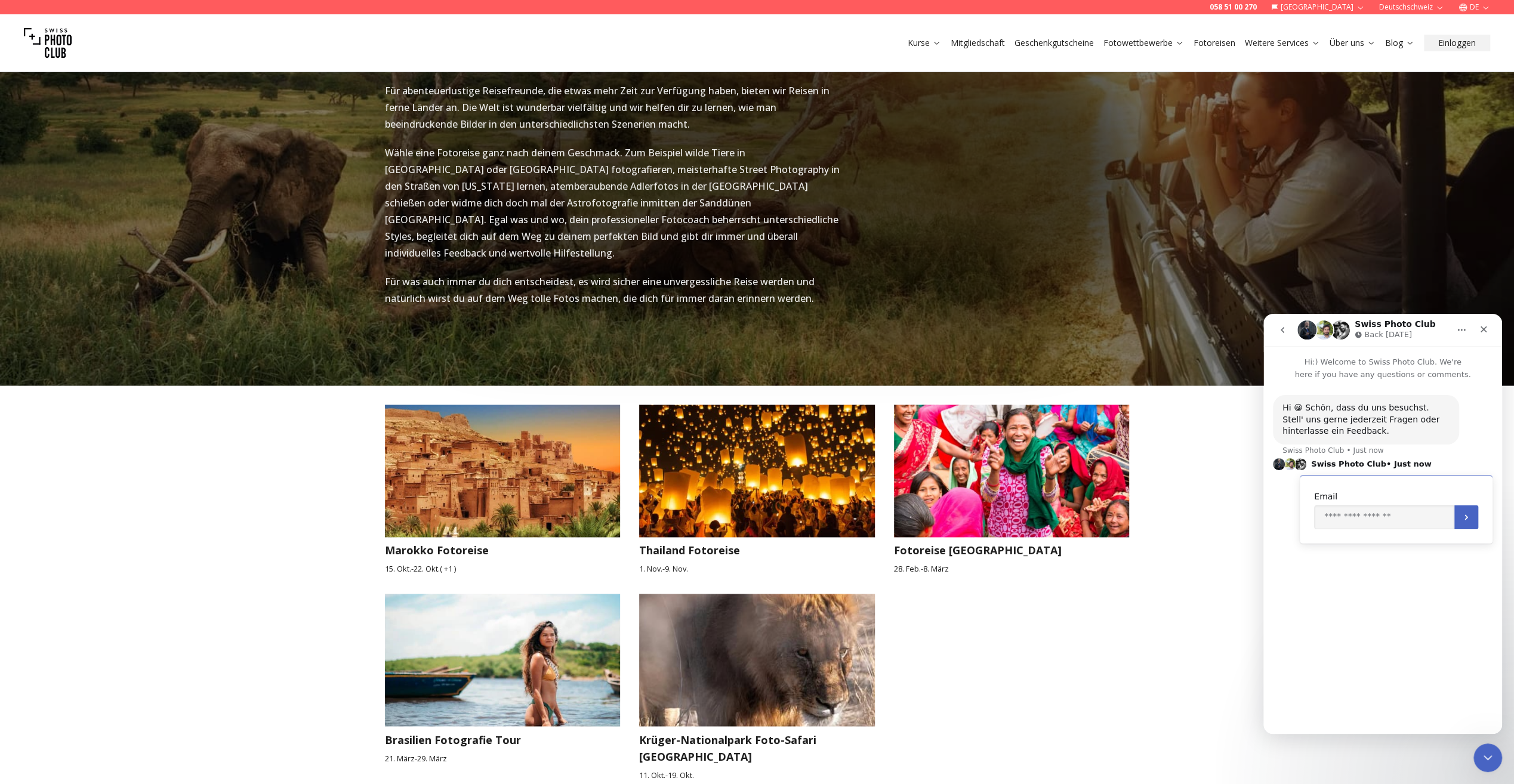
scroll to position [1432, 0]
